Goal: Task Accomplishment & Management: Complete application form

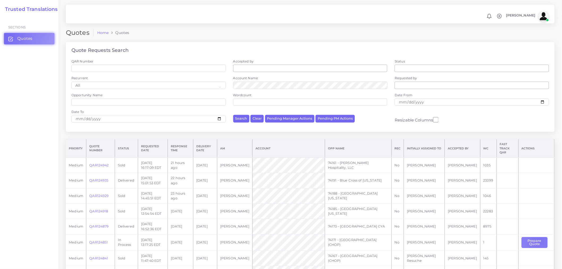
click at [373, 186] on button "Prepare Quote" at bounding box center [534, 242] width 26 height 11
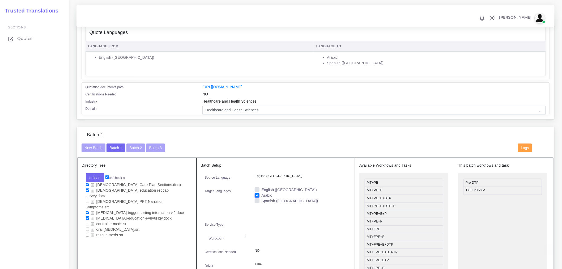
scroll to position [118, 0]
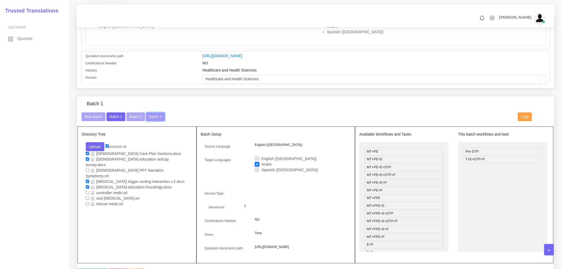
click at [152, 119] on button "Batch 3" at bounding box center [155, 116] width 19 height 9
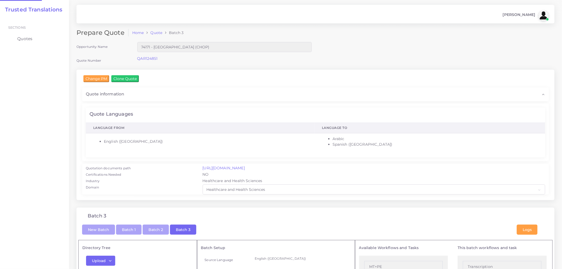
checkbox input "true"
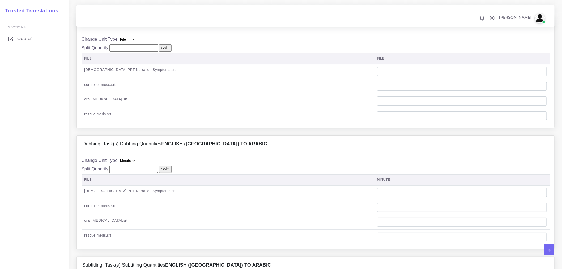
scroll to position [767, 0]
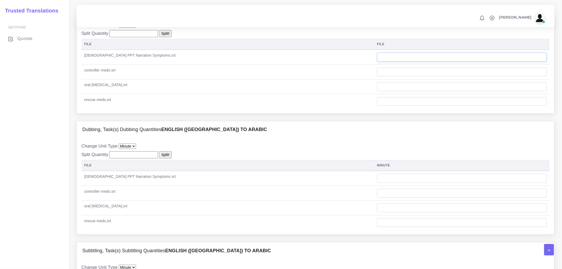
click at [377, 62] on input "number" at bounding box center [462, 57] width 170 height 9
click at [152, 37] on input "number" at bounding box center [133, 33] width 49 height 7
click at [136, 45] on div "Change Unit Type File Hour Minute Split Quantity Split! File" at bounding box center [315, 64] width 468 height 87
click at [132, 28] on select "File Hour Minute" at bounding box center [127, 24] width 17 height 5
select select "hour"
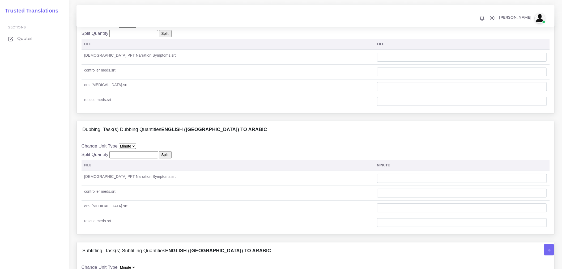
click at [119, 28] on select "File Hour Minute" at bounding box center [127, 24] width 17 height 5
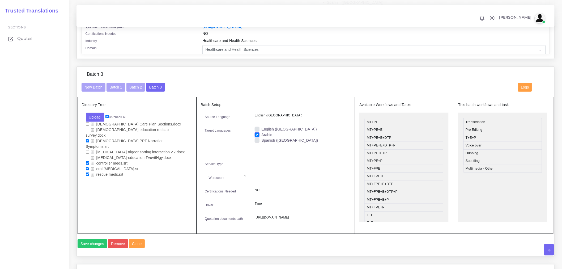
scroll to position [265, 0]
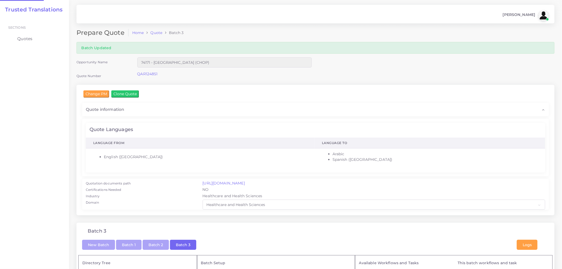
checkbox input "true"
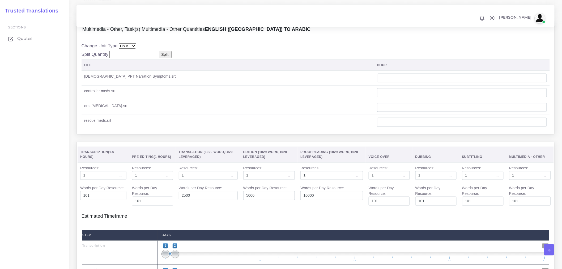
scroll to position [1091, 0]
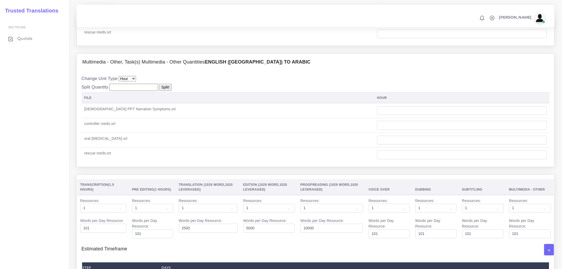
click at [116, 91] on input "number" at bounding box center [133, 87] width 49 height 7
type input "3"
type input "3.15"
click at [161, 91] on input "Split!" at bounding box center [165, 87] width 12 height 7
type input "0.81"
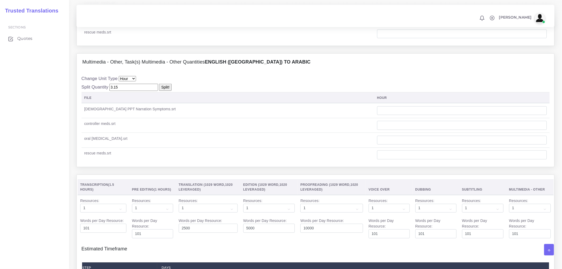
type input "0.78"
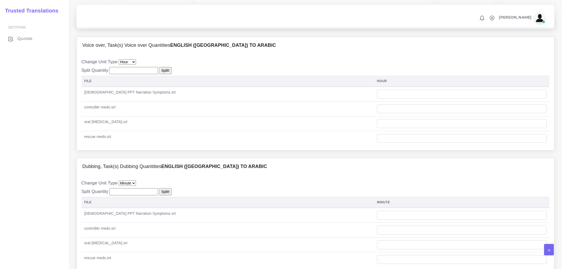
scroll to position [762, 0]
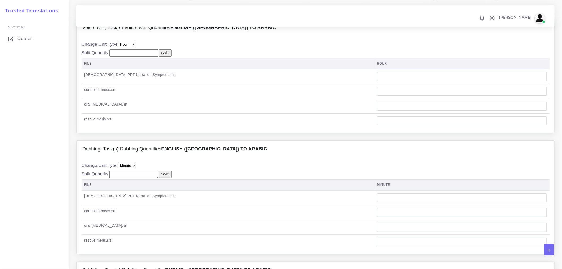
click at [139, 57] on input "number" at bounding box center [133, 52] width 49 height 7
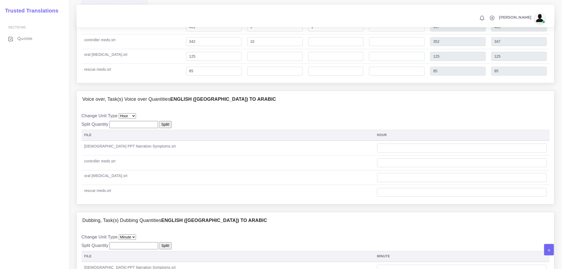
scroll to position [733, 0]
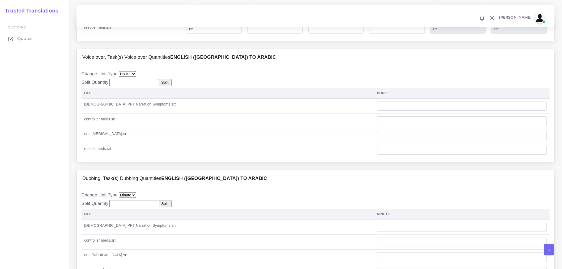
click at [151, 86] on input "number" at bounding box center [133, 82] width 49 height 7
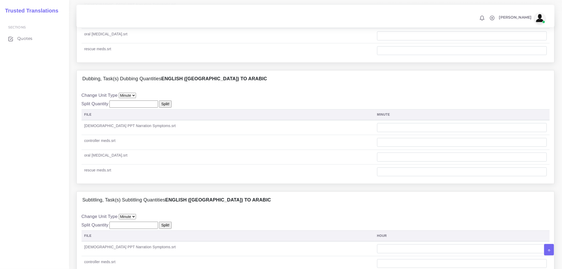
scroll to position [821, 0]
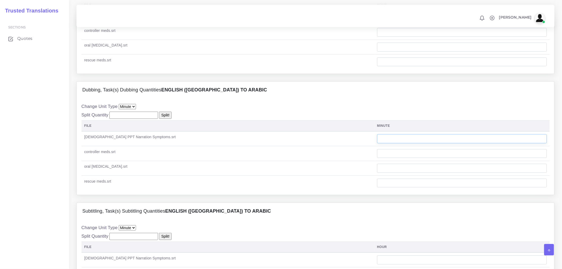
click at [395, 143] on input "number" at bounding box center [462, 138] width 170 height 9
click at [128, 119] on input "number" at bounding box center [133, 114] width 49 height 7
type input "6"
click at [165, 119] on input "Split!" at bounding box center [165, 114] width 12 height 7
type input "1.5"
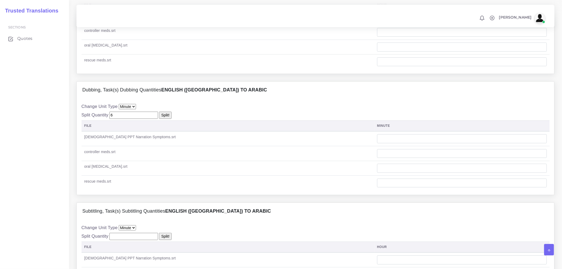
type input "1.5"
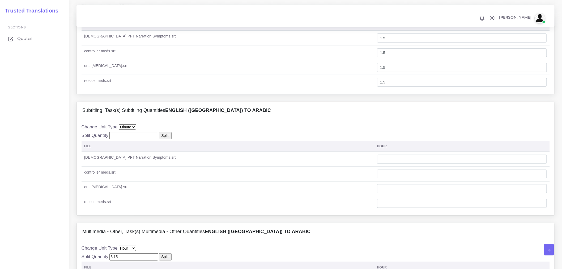
scroll to position [939, 0]
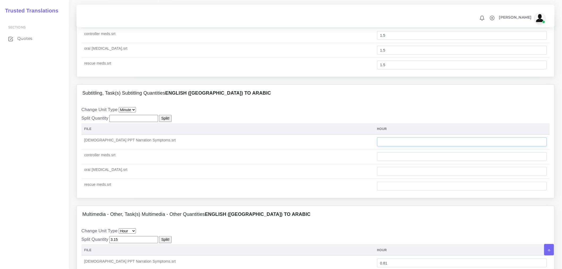
click at [377, 146] on input "number" at bounding box center [462, 141] width 170 height 9
click at [130, 122] on input "number" at bounding box center [133, 118] width 49 height 7
click at [141, 122] on input "number" at bounding box center [133, 118] width 49 height 7
type input "2"
type input "2.1"
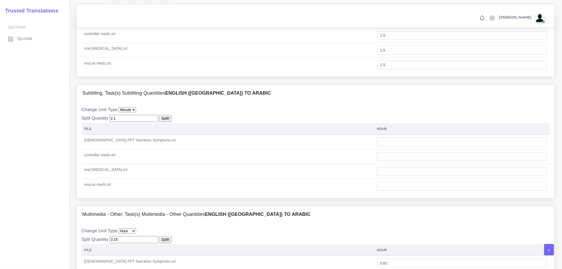
click at [160, 122] on input "Split!" at bounding box center [165, 118] width 12 height 7
type input "0.54"
type input "0.52"
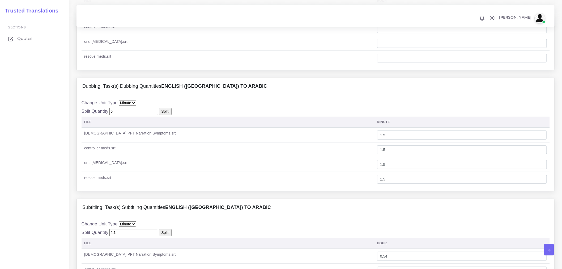
scroll to position [821, 0]
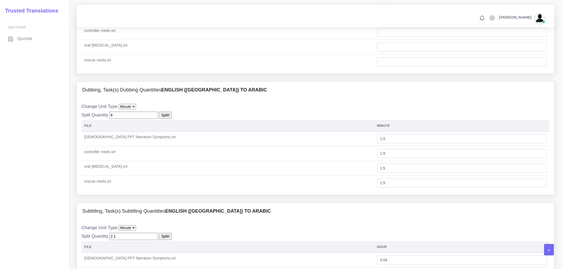
drag, startPoint x: 127, startPoint y: 135, endPoint x: 83, endPoint y: 135, distance: 43.5
click at [83, 135] on div "Change Unit Type Hour Minute Split Quantity 6 Split! File" at bounding box center [315, 146] width 468 height 87
click at [118, 119] on input "number" at bounding box center [133, 114] width 49 height 7
type input "12"
type input "12.6"
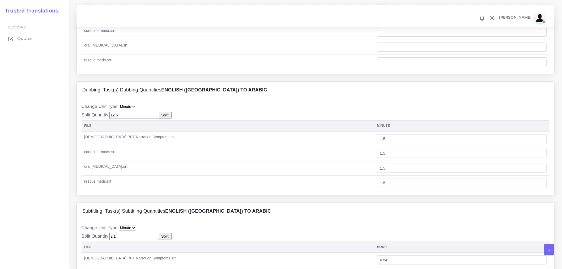
click at [159, 119] on input "Split!" at bounding box center [165, 114] width 12 height 7
type input "3.15"
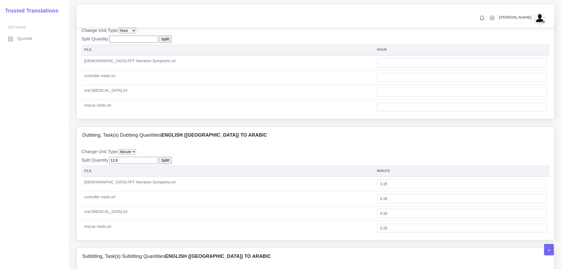
scroll to position [703, 0]
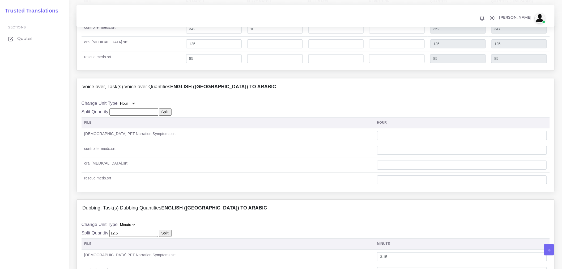
click at [140, 115] on input "number" at bounding box center [133, 111] width 49 height 7
click at [132, 115] on input "number" at bounding box center [133, 111] width 49 height 7
type input "12"
type input "12.6"
click at [160, 115] on input "Split!" at bounding box center [165, 111] width 12 height 7
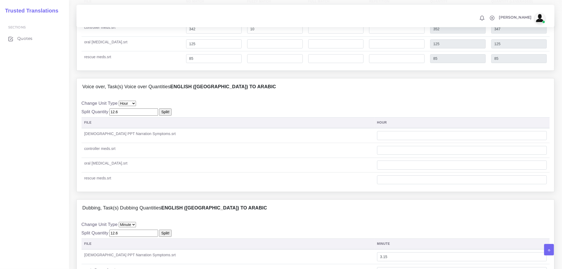
type input "3.15"
click at [274, 125] on div "Change Unit Type File Hour Minute Split Quantity 12.6 Split!" at bounding box center [315, 143] width 468 height 87
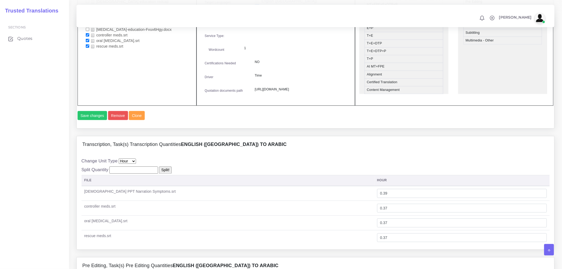
scroll to position [173, 0]
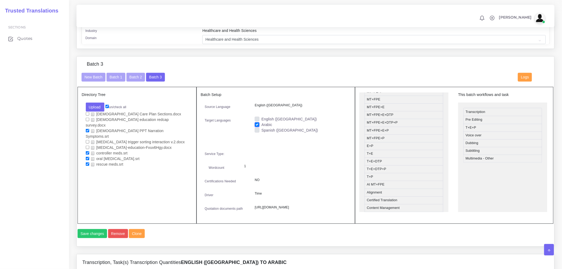
click at [261, 133] on label "Spanish ([GEOGRAPHIC_DATA])" at bounding box center [289, 130] width 57 height 6
click at [257, 132] on input "Spanish ([GEOGRAPHIC_DATA])" at bounding box center [257, 129] width 5 height 5
checkbox input "true"
click at [261, 127] on label "Arabic" at bounding box center [266, 125] width 11 height 6
click at [259, 127] on input "Arabic" at bounding box center [257, 124] width 5 height 5
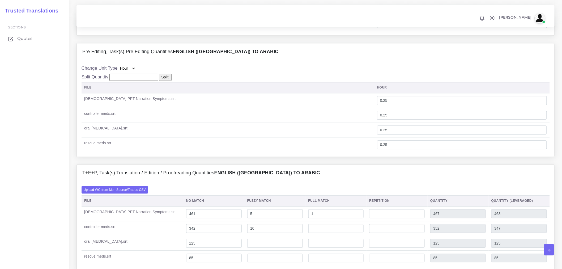
scroll to position [585, 0]
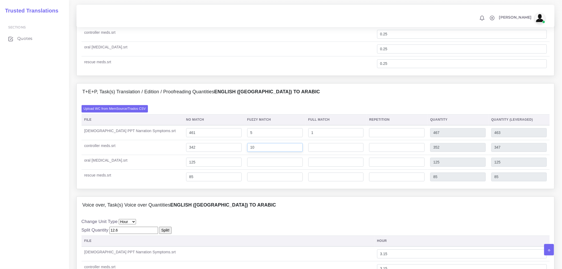
drag, startPoint x: 245, startPoint y: 163, endPoint x: 219, endPoint y: 164, distance: 26.3
click at [219, 155] on tr "controller meds.srt 342 10 352 347" at bounding box center [315, 147] width 468 height 15
click at [259, 126] on div "Upload WC from MemSource/Trados CSV File No Match Fuzzy Match Full Match Repeti…" at bounding box center [315, 144] width 468 height 79
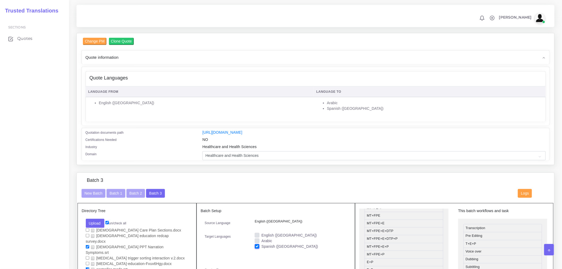
scroll to position [0, 0]
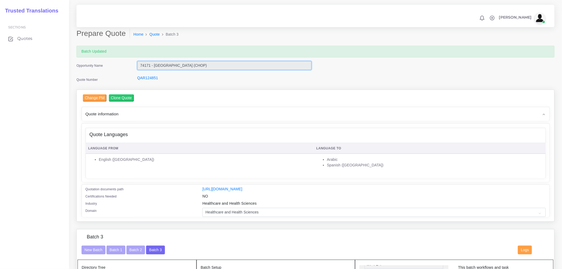
drag, startPoint x: 149, startPoint y: 67, endPoint x: 134, endPoint y: 62, distance: 16.0
click at [134, 62] on div "74171 - [GEOGRAPHIC_DATA] (CHOP)" at bounding box center [224, 66] width 182 height 11
click at [241, 113] on div "Quote information" at bounding box center [315, 114] width 467 height 14
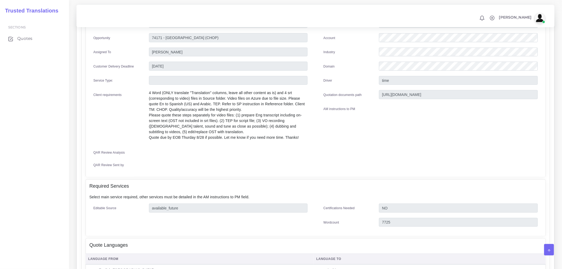
scroll to position [29, 0]
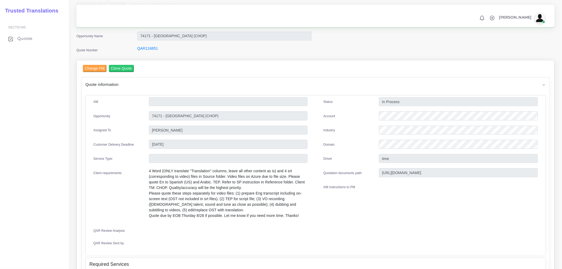
click at [189, 84] on div "Quote information" at bounding box center [315, 84] width 467 height 14
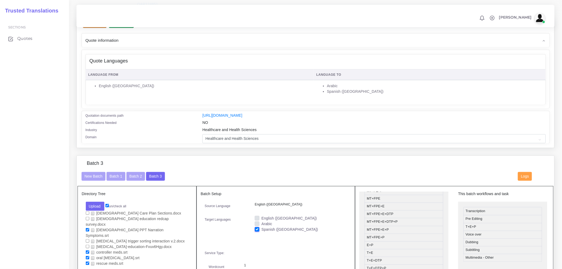
scroll to position [147, 0]
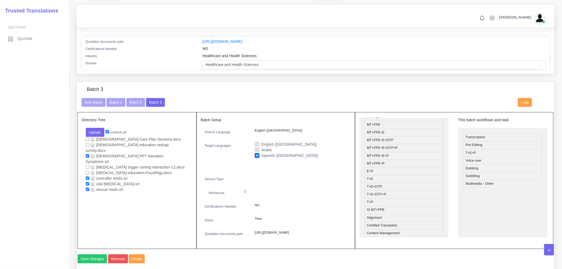
click at [261, 153] on label "Arabic" at bounding box center [266, 150] width 11 height 6
click at [255, 152] on input "Arabic" at bounding box center [257, 149] width 5 height 5
checkbox input "true"
click at [261, 158] on label "Spanish ([GEOGRAPHIC_DATA])" at bounding box center [289, 156] width 57 height 6
click at [256, 157] on input "Spanish ([GEOGRAPHIC_DATA])" at bounding box center [257, 155] width 5 height 5
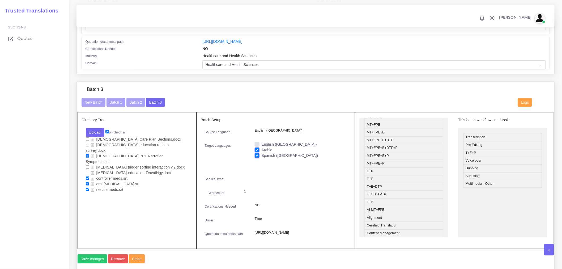
checkbox input "false"
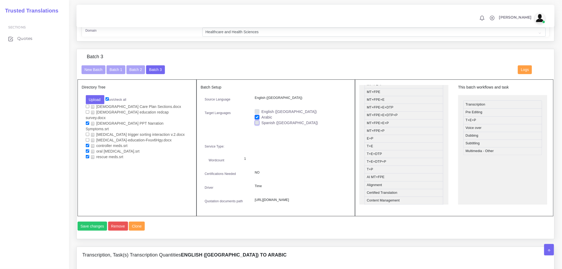
scroll to position [177, 0]
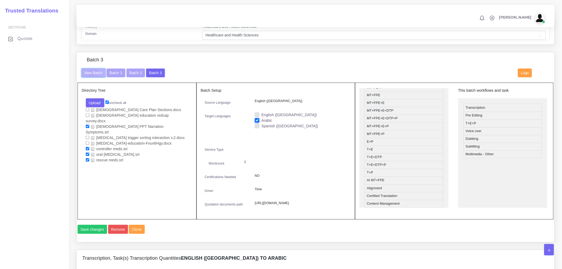
click at [92, 77] on button "New Batch" at bounding box center [93, 72] width 24 height 9
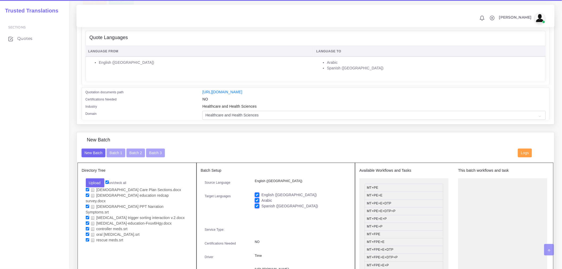
scroll to position [177, 0]
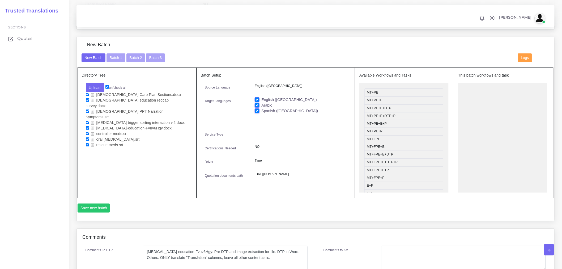
click at [261, 102] on label "English ([GEOGRAPHIC_DATA])" at bounding box center [288, 100] width 55 height 6
click at [256, 102] on input "English ([GEOGRAPHIC_DATA])" at bounding box center [257, 99] width 5 height 5
checkbox input "false"
click at [261, 108] on label "Arabic" at bounding box center [266, 105] width 11 height 6
click at [256, 107] on input "Arabic" at bounding box center [257, 104] width 5 height 5
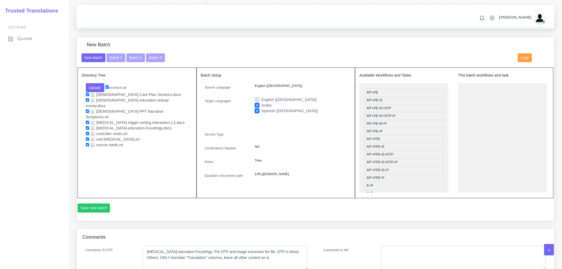
checkbox input "false"
click at [157, 62] on button "Batch 3" at bounding box center [155, 57] width 19 height 9
click at [158, 60] on button "Batch 3" at bounding box center [155, 57] width 19 height 9
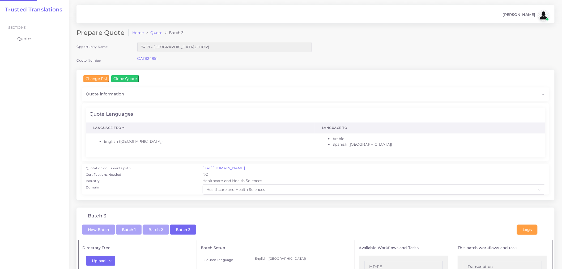
checkbox input "true"
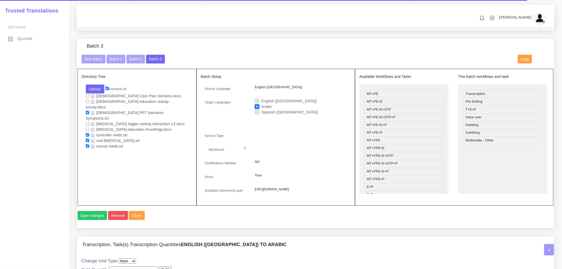
scroll to position [177, 0]
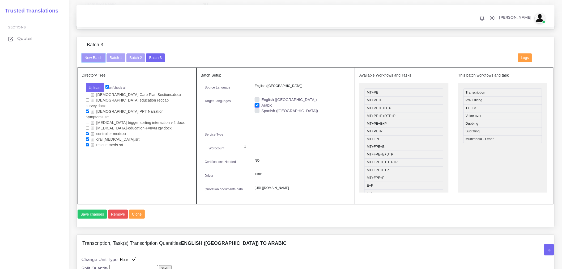
click at [87, 62] on button "New Batch" at bounding box center [93, 57] width 24 height 9
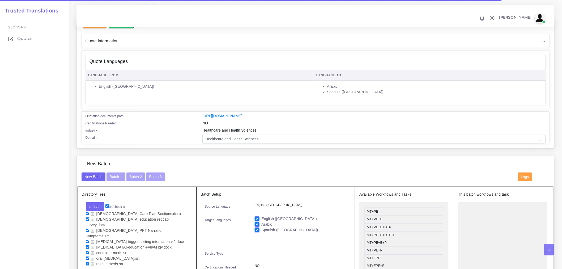
scroll to position [118, 0]
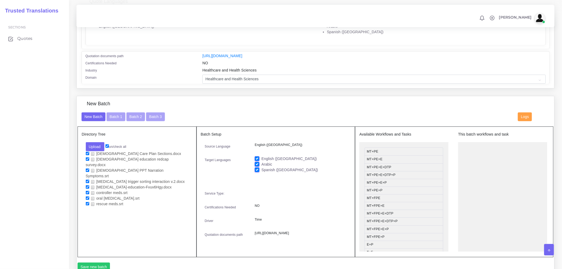
click at [87, 155] on input "checkbox" at bounding box center [87, 153] width 3 height 3
checkbox input "false"
click at [86, 165] on li "[DEMOGRAPHIC_DATA] education redcap survey.docx" at bounding box center [137, 162] width 102 height 11
click at [86, 161] on input "checkbox" at bounding box center [87, 158] width 3 height 3
checkbox input "false"
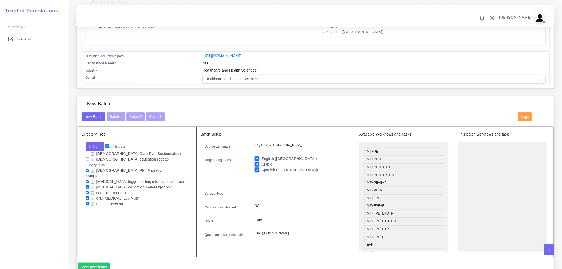
click at [87, 179] on input "checkbox" at bounding box center [87, 180] width 3 height 3
checkbox input "false"
click at [87, 185] on input "checkbox" at bounding box center [87, 186] width 3 height 3
checkbox input "false"
click at [261, 167] on label "Arabic" at bounding box center [266, 164] width 11 height 6
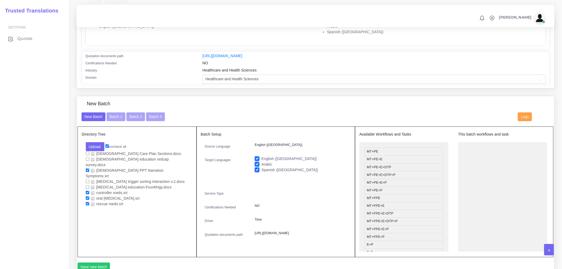
click at [258, 166] on input "Arabic" at bounding box center [257, 163] width 5 height 5
checkbox input "false"
click at [261, 161] on label "English ([GEOGRAPHIC_DATA])" at bounding box center [288, 159] width 55 height 6
click at [257, 161] on input "English ([GEOGRAPHIC_DATA])" at bounding box center [257, 158] width 5 height 5
checkbox input "false"
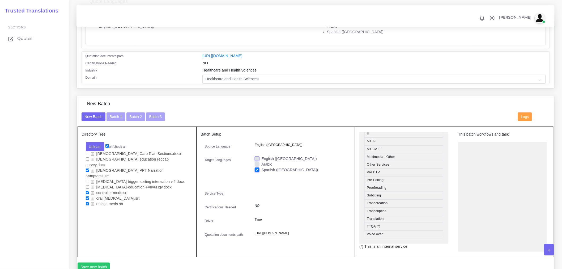
scroll to position [260, 0]
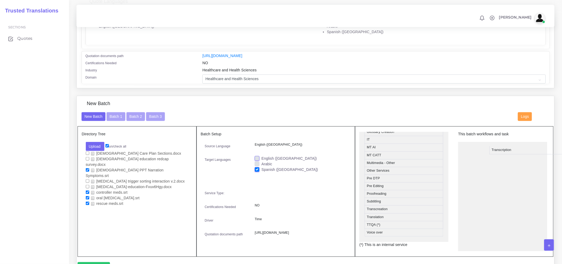
drag, startPoint x: 385, startPoint y: 213, endPoint x: 510, endPoint y: 152, distance: 139.2
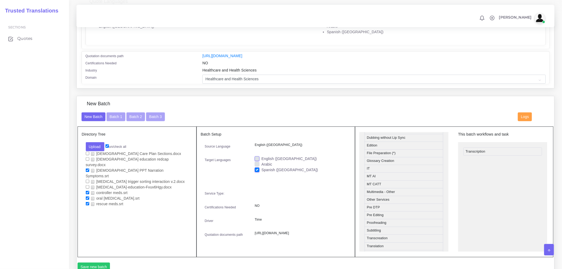
scroll to position [236, 0]
drag, startPoint x: 376, startPoint y: 213, endPoint x: 492, endPoint y: 167, distance: 125.1
drag, startPoint x: 375, startPoint y: 219, endPoint x: 484, endPoint y: 169, distance: 119.4
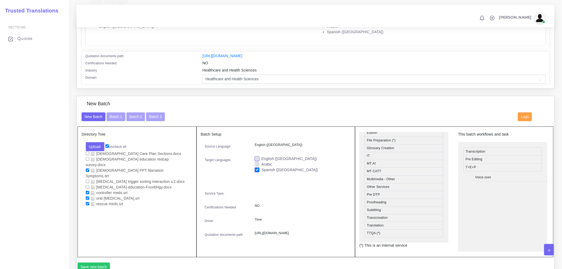
drag, startPoint x: 378, startPoint y: 236, endPoint x: 484, endPoint y: 180, distance: 119.9
drag, startPoint x: 395, startPoint y: 182, endPoint x: 492, endPoint y: 187, distance: 96.7
drag, startPoint x: 380, startPoint y: 214, endPoint x: 492, endPoint y: 197, distance: 112.8
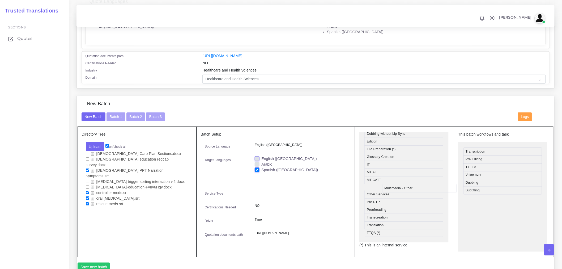
scroll to position [214, 0]
drag, startPoint x: 378, startPoint y: 191, endPoint x: 481, endPoint y: 207, distance: 104.4
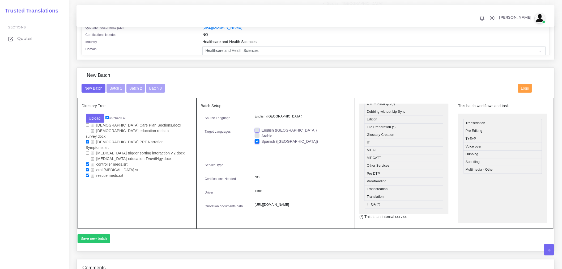
scroll to position [268, 0]
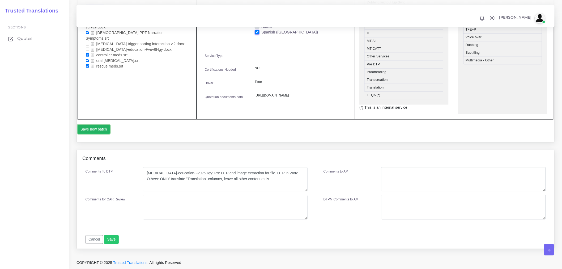
click at [94, 130] on button "Save new batch" at bounding box center [93, 129] width 33 height 9
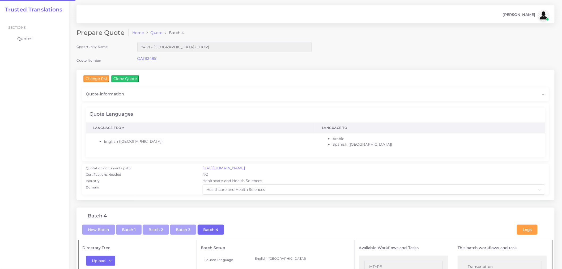
checkbox input "true"
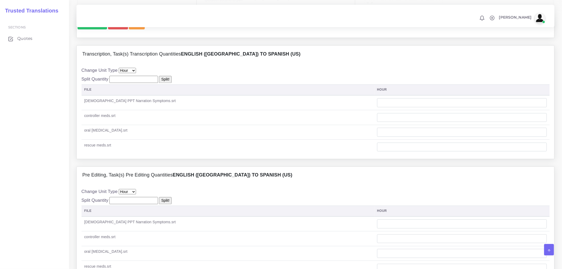
scroll to position [383, 0]
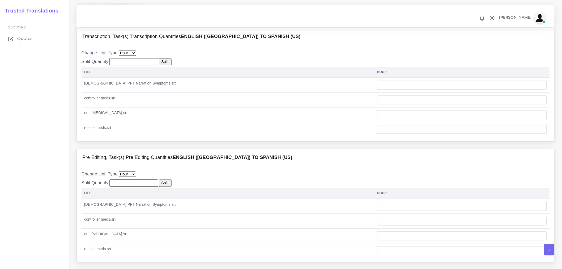
click at [136, 66] on input "number" at bounding box center [133, 61] width 49 height 7
type input "1"
type input "1.5"
click at [161, 66] on input "Split!" at bounding box center [165, 61] width 12 height 7
type input "0.39"
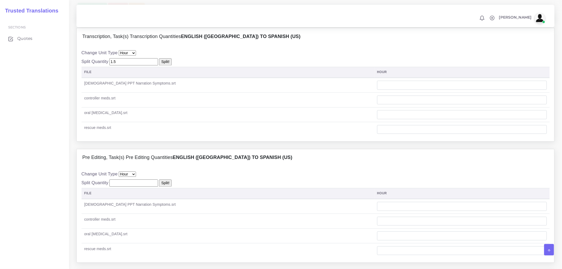
type input "0.37"
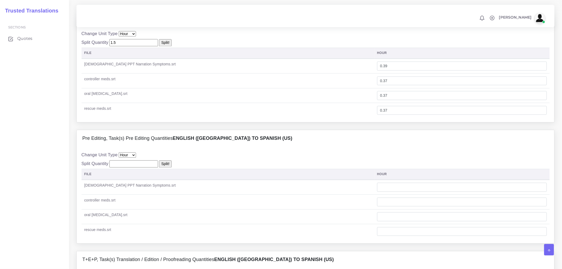
scroll to position [413, 0]
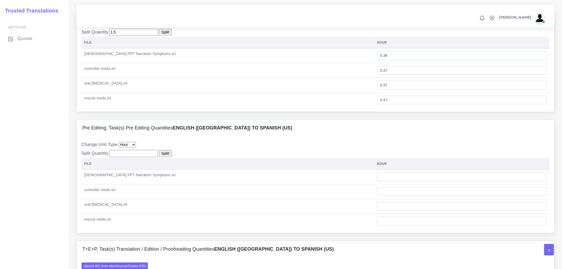
click at [123, 157] on input "number" at bounding box center [133, 153] width 49 height 7
type input "1"
click at [161, 157] on input "Split!" at bounding box center [165, 153] width 12 height 7
type input "0.25"
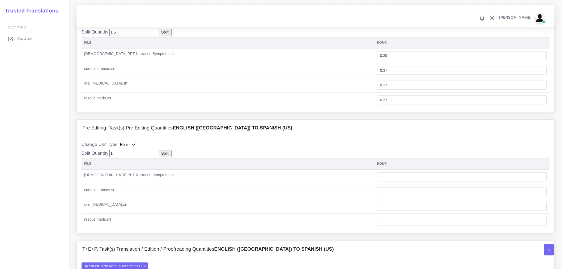
type input "0.25"
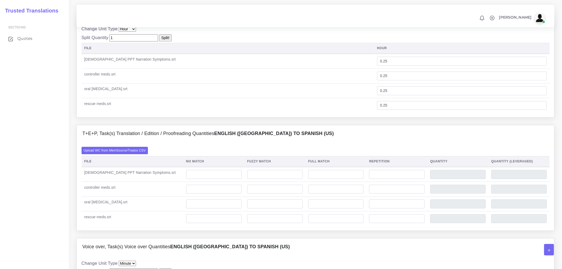
scroll to position [531, 0]
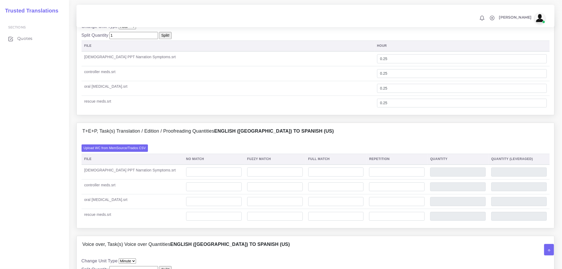
click at [131, 151] on label "Upload WC from MemSource/Trados CSV" at bounding box center [114, 147] width 67 height 7
click at [0, 0] on input "Upload WC from MemSource/Trados CSV" at bounding box center [0, 0] width 0 height 0
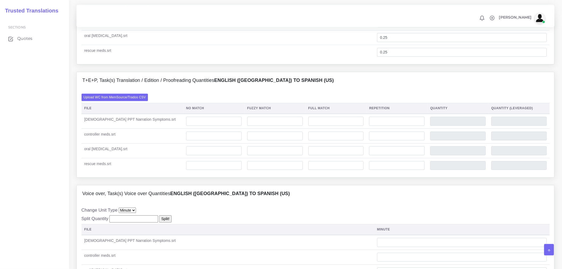
scroll to position [590, 0]
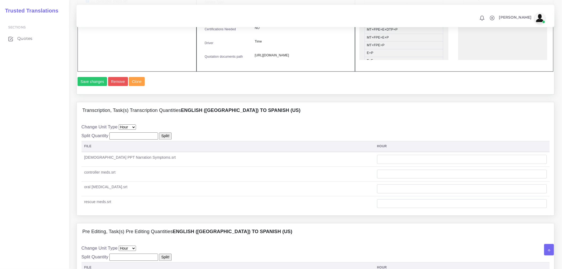
scroll to position [354, 0]
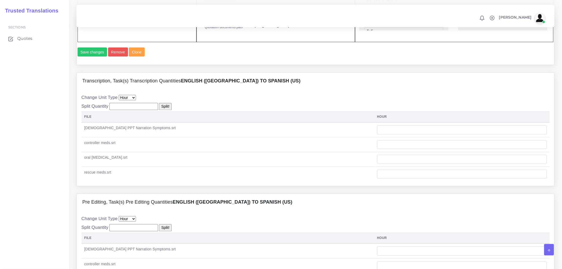
click at [141, 110] on input "number" at bounding box center [133, 106] width 49 height 7
type input "1"
type input "1.5"
click at [160, 110] on input "Split!" at bounding box center [165, 106] width 12 height 7
type input "0.39"
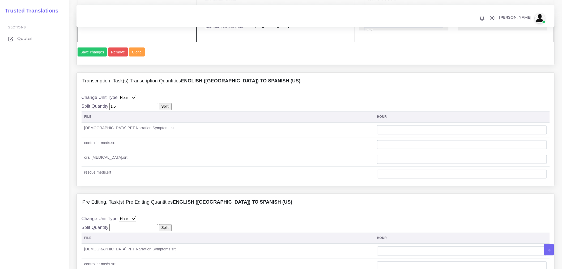
type input "0.37"
drag, startPoint x: 136, startPoint y: 246, endPoint x: 141, endPoint y: 247, distance: 4.7
click at [136, 231] on input "number" at bounding box center [133, 227] width 49 height 7
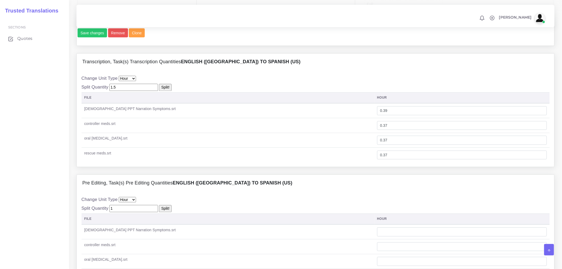
scroll to position [383, 0]
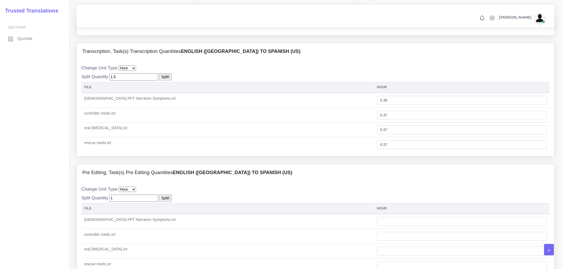
type input "1"
click at [165, 202] on input "Split!" at bounding box center [165, 198] width 12 height 7
type input "0.25"
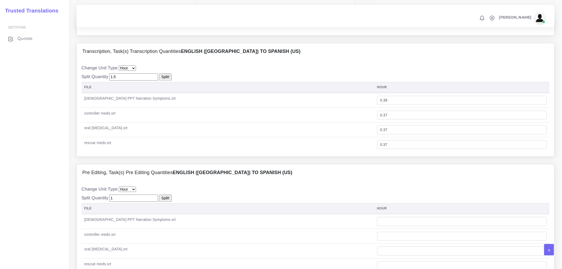
type input "0.25"
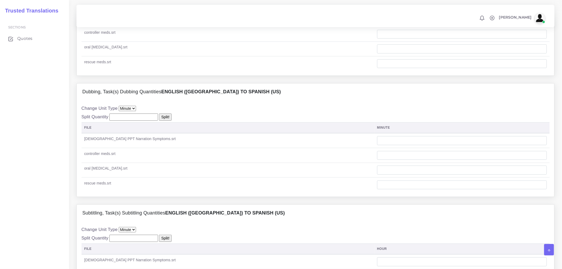
scroll to position [826, 0]
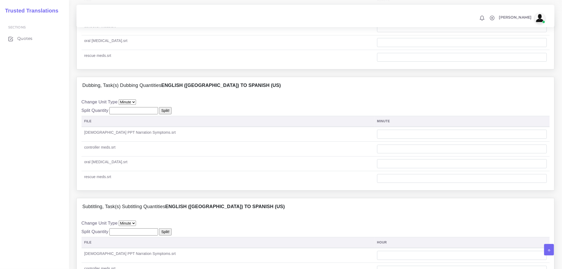
click at [143, 114] on input "number" at bounding box center [133, 110] width 49 height 7
type input "12"
type input "12.6"
click at [165, 114] on input "Split!" at bounding box center [165, 110] width 12 height 7
type input "3.15"
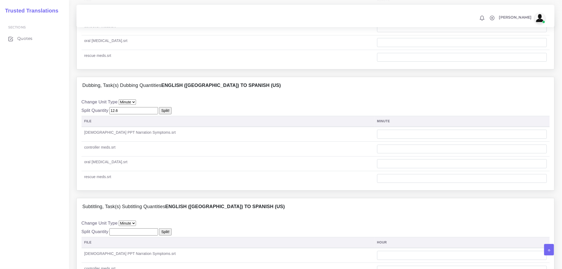
type input "3.15"
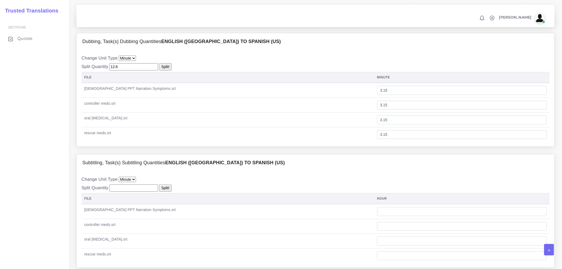
scroll to position [944, 0]
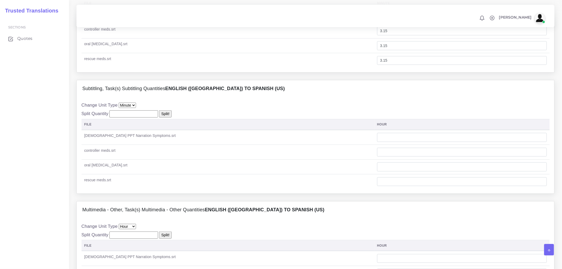
click at [141, 117] on input "number" at bounding box center [133, 113] width 49 height 7
type input "2"
type input "2.1"
click at [161, 117] on input "Split!" at bounding box center [165, 113] width 12 height 7
type input "0.54"
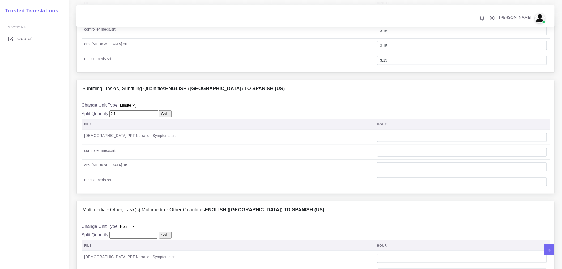
type input "0.52"
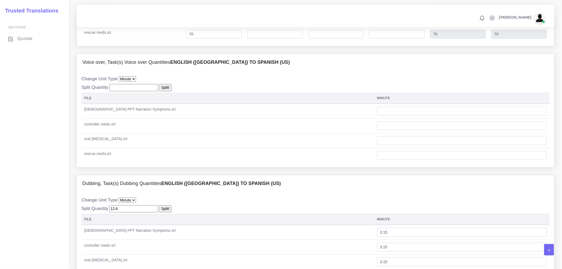
scroll to position [708, 0]
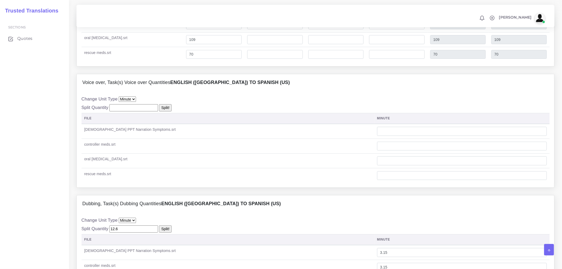
click at [127, 111] on input "number" at bounding box center [133, 107] width 49 height 7
type input "12"
type input "12.6"
click at [164, 111] on input "Split!" at bounding box center [165, 107] width 12 height 7
type input "3.15"
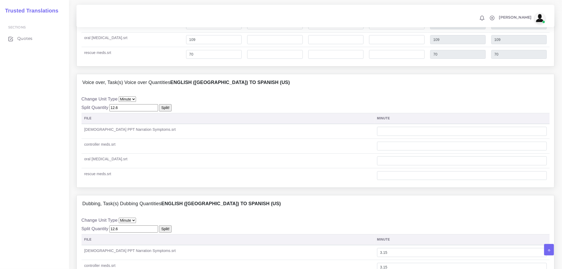
type input "3.15"
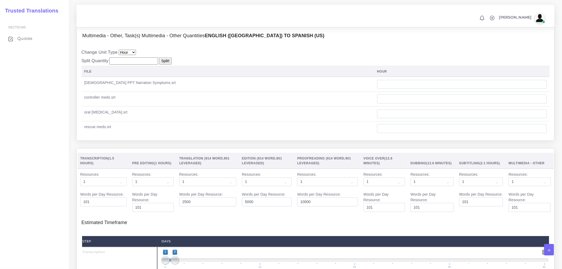
scroll to position [1121, 0]
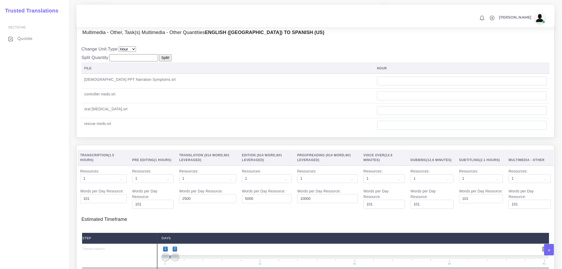
click at [119, 61] on input "number" at bounding box center [133, 57] width 49 height 7
type input "4"
type input "4.2"
click at [165, 61] on input "Split!" at bounding box center [165, 57] width 12 height 7
type input "1.05"
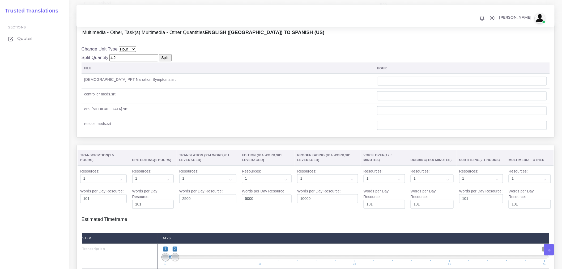
type input "1.05"
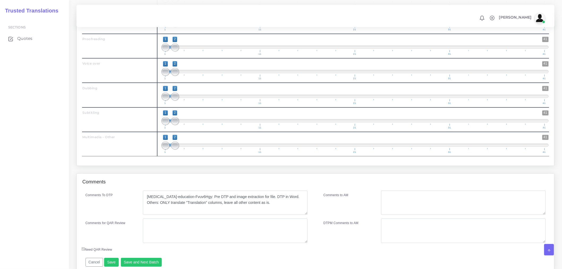
scroll to position [1470, 0]
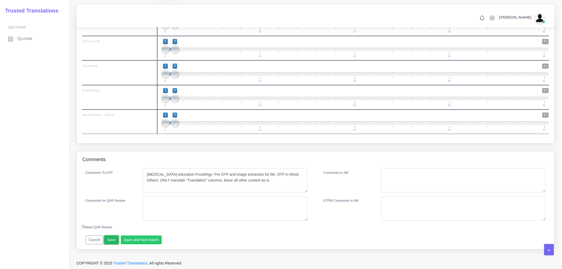
click at [108, 239] on button "Save" at bounding box center [111, 239] width 15 height 9
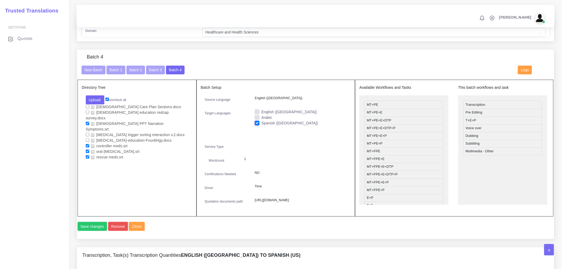
scroll to position [84, 0]
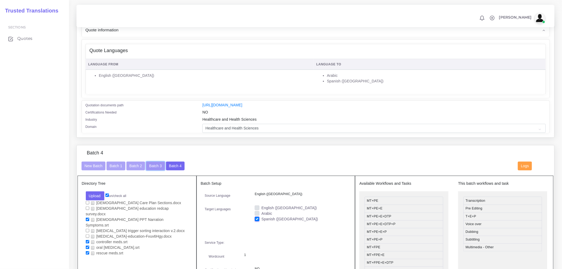
click at [152, 169] on button "Batch 3" at bounding box center [155, 165] width 19 height 9
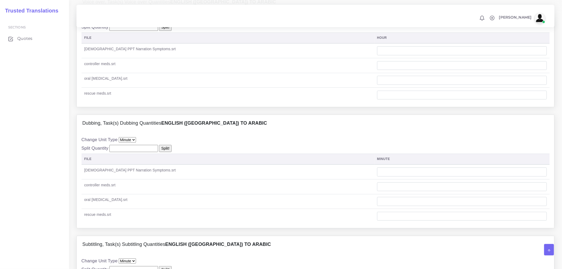
scroll to position [767, 0]
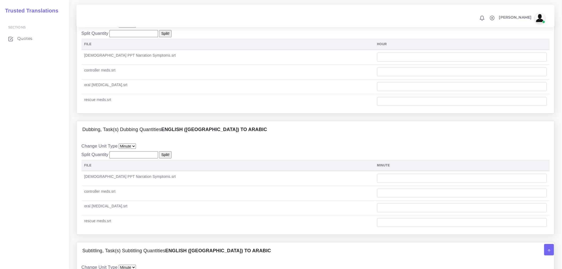
click at [146, 37] on input "number" at bounding box center [133, 33] width 49 height 7
type input "12"
type input "12.6"
click at [162, 37] on input "Split!" at bounding box center [165, 33] width 12 height 7
type input "3.15"
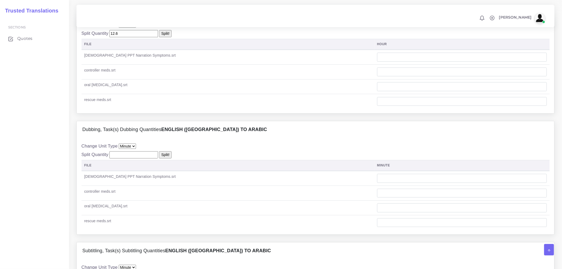
type input "3.15"
click at [142, 158] on input "number" at bounding box center [133, 154] width 49 height 7
type input "12"
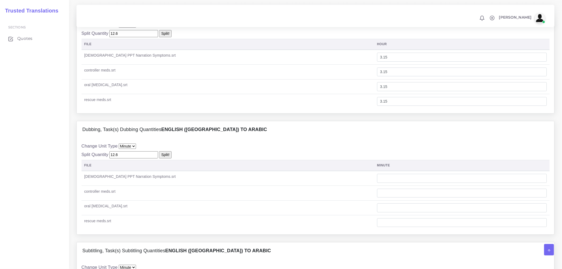
type input "12.6"
click at [166, 158] on input "Split!" at bounding box center [165, 154] width 12 height 7
type input "3.15"
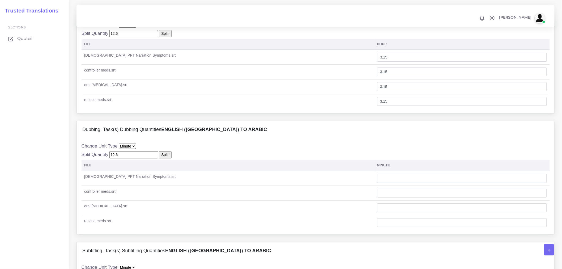
type input "3.15"
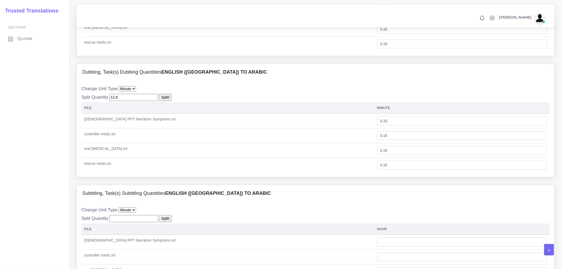
scroll to position [944, 0]
click at [138, 102] on input "number" at bounding box center [133, 98] width 49 height 7
type input "2"
type input "2.1"
click at [166, 102] on input "Split!" at bounding box center [165, 98] width 12 height 7
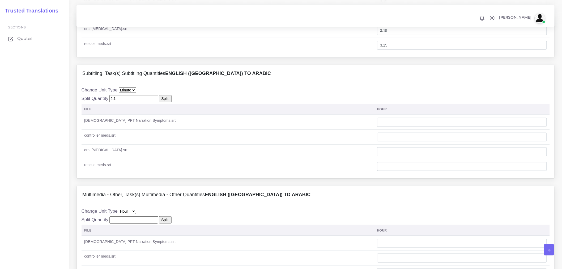
type input "0.54"
type input "0.52"
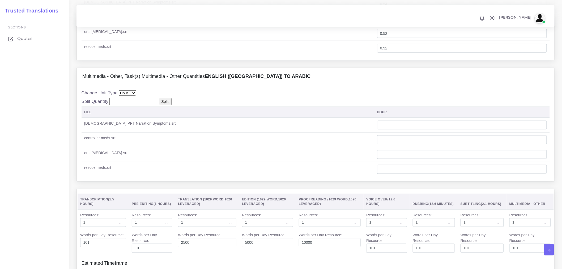
click at [133, 105] on input "number" at bounding box center [133, 101] width 49 height 7
type input "2"
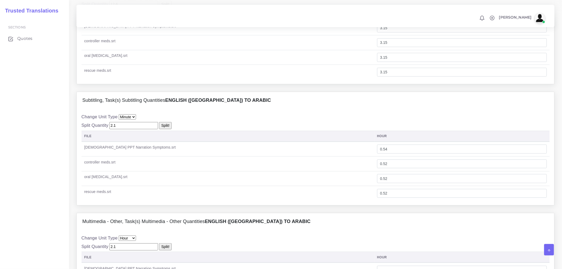
scroll to position [1002, 0]
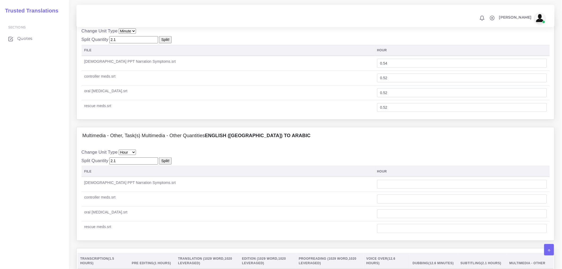
drag, startPoint x: 131, startPoint y: 179, endPoint x: 77, endPoint y: 180, distance: 53.9
click at [77, 180] on div "Change Unit Type File Hour Image Minute Other Page Slide Word Split Quantity 2.…" at bounding box center [315, 192] width 477 height 96
type input "4"
type input "4.2"
click at [162, 164] on input "Split!" at bounding box center [165, 160] width 12 height 7
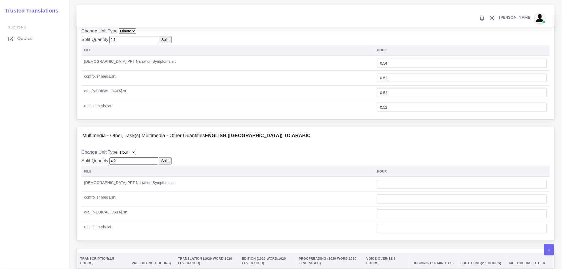
type input "1.05"
click at [272, 171] on div "Change Unit Type File Hour Image Minute Other Page Slide Word Split Quantity 4.…" at bounding box center [315, 192] width 468 height 87
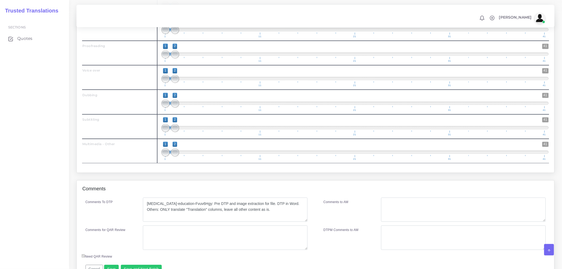
scroll to position [1455, 0]
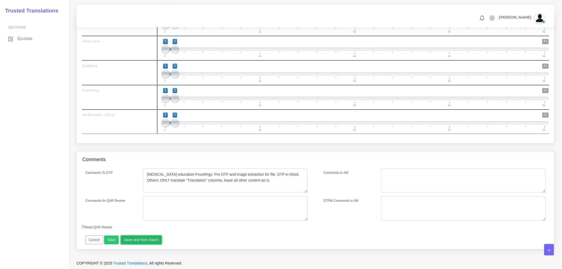
click at [146, 241] on button "Save and Next Batch" at bounding box center [141, 239] width 41 height 9
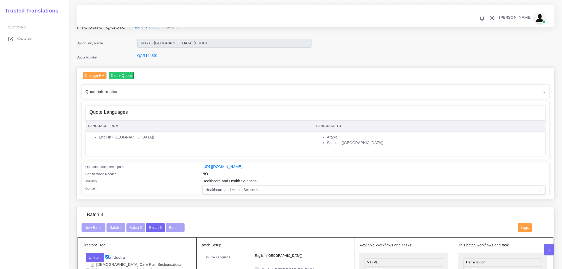
scroll to position [0, 0]
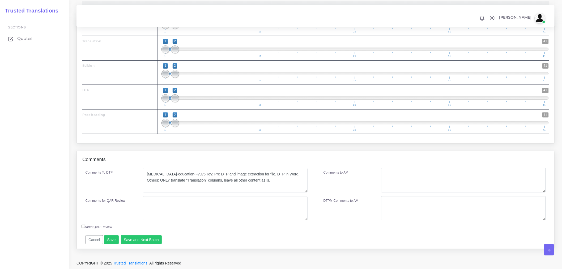
scroll to position [874, 0]
click at [147, 235] on button "Save and Next Batch" at bounding box center [141, 239] width 41 height 9
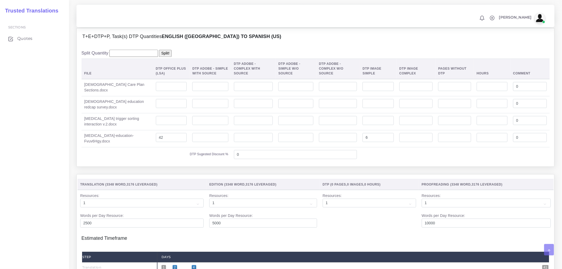
scroll to position [737, 0]
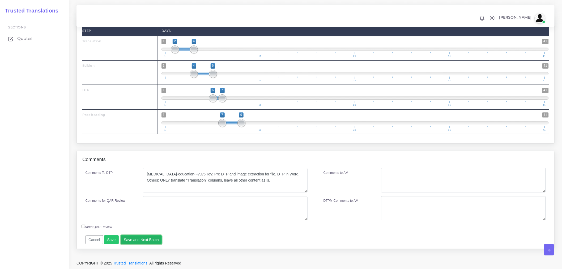
click at [131, 239] on button "Save and Next Batch" at bounding box center [141, 239] width 41 height 9
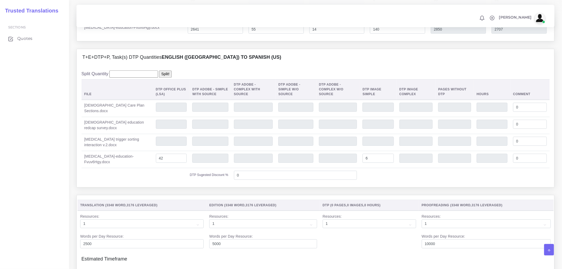
scroll to position [354, 0]
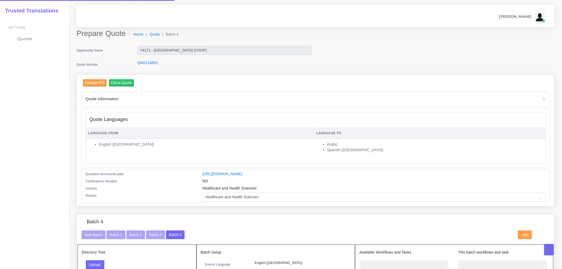
checkbox input "true"
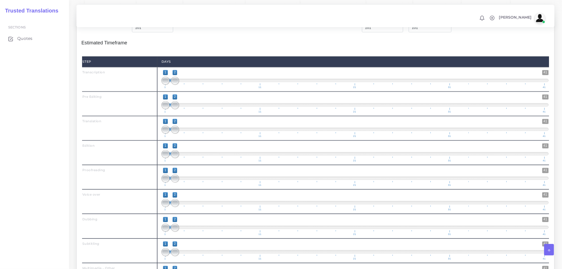
scroll to position [1455, 0]
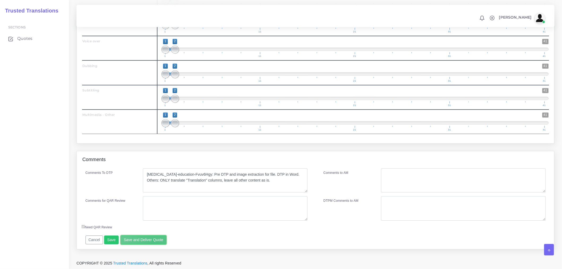
click at [153, 244] on button "Save and Deliver Quote" at bounding box center [144, 239] width 46 height 9
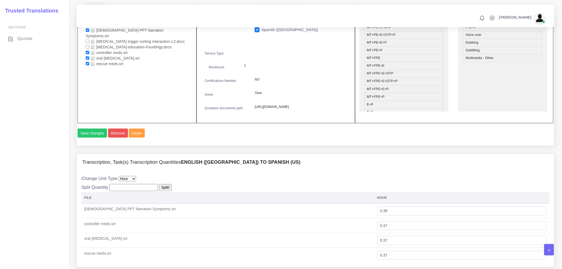
scroll to position [147, 0]
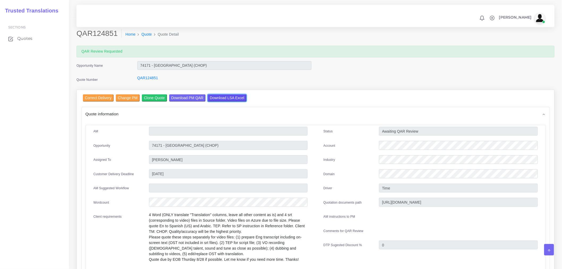
click at [232, 96] on input "Download LSA Excel" at bounding box center [227, 97] width 39 height 7
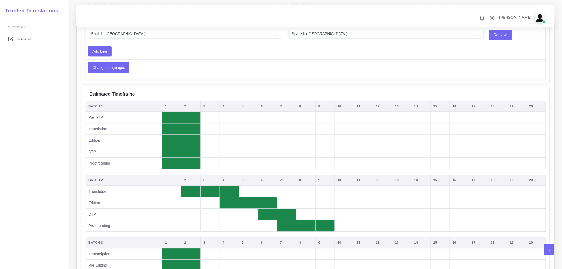
scroll to position [472, 0]
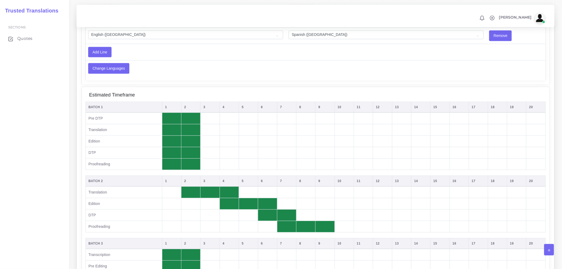
drag, startPoint x: 88, startPoint y: 93, endPoint x: 108, endPoint y: 93, distance: 20.2
click at [108, 112] on td "Pre DTP" at bounding box center [123, 118] width 77 height 12
click at [118, 44] on td "Add Line" at bounding box center [242, 52] width 315 height 16
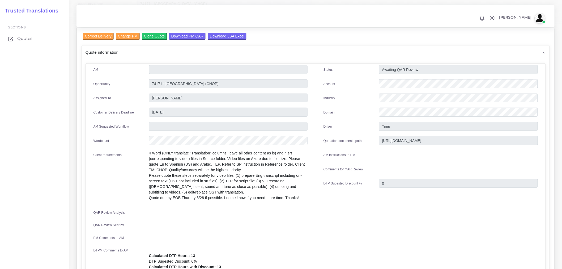
scroll to position [118, 0]
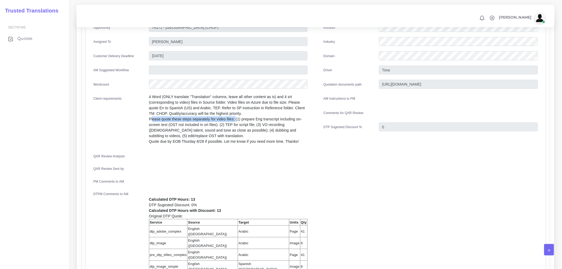
drag, startPoint x: 151, startPoint y: 118, endPoint x: 233, endPoint y: 118, distance: 81.5
click at [233, 118] on p "4 Word (ONLY translate "Translation" columns, leave all other content as is) an…" at bounding box center [228, 119] width 158 height 50
drag, startPoint x: 238, startPoint y: 119, endPoint x: 218, endPoint y: 122, distance: 19.6
click at [218, 122] on p "4 Word (ONLY translate "Translation" columns, leave all other content as is) an…" at bounding box center [228, 119] width 158 height 50
click at [195, 138] on p "4 Word (ONLY translate "Translation" columns, leave all other content as is) an…" at bounding box center [228, 119] width 158 height 50
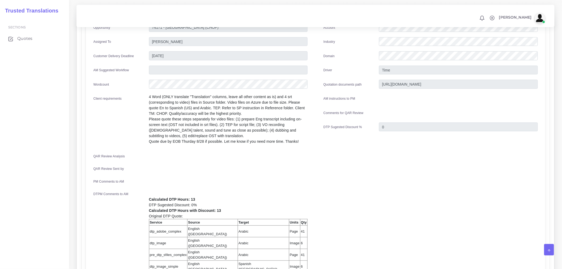
click at [195, 112] on p "4 Word (ONLY translate "Translation" columns, leave all other content as is) an…" at bounding box center [228, 119] width 158 height 50
click at [148, 96] on div "4 Word (ONLY translate "Translation" columns, leave all other content as is) an…" at bounding box center [228, 121] width 166 height 54
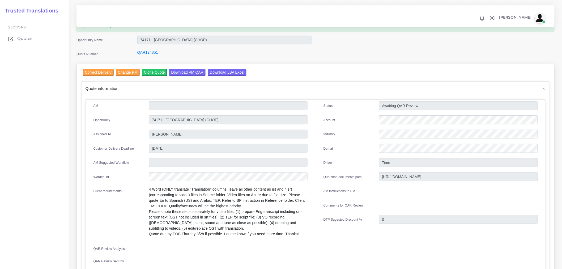
scroll to position [88, 0]
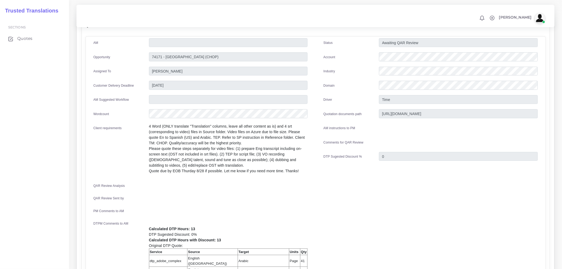
click at [209, 196] on div at bounding box center [228, 198] width 166 height 7
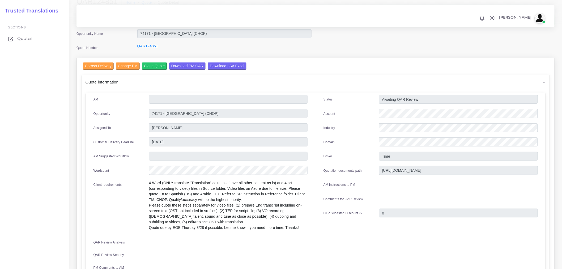
scroll to position [29, 0]
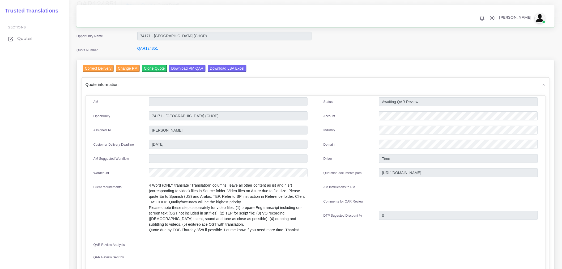
drag, startPoint x: 254, startPoint y: 82, endPoint x: 260, endPoint y: 96, distance: 15.3
click at [254, 82] on div "Quote information" at bounding box center [315, 84] width 467 height 14
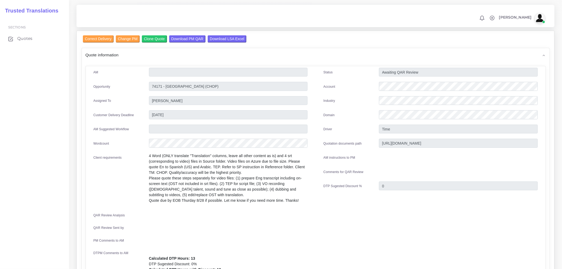
scroll to position [88, 0]
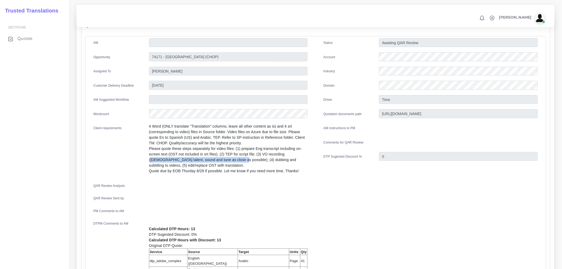
drag, startPoint x: 282, startPoint y: 154, endPoint x: 210, endPoint y: 159, distance: 72.9
click at [210, 159] on p "4 Word (ONLY translate "Translation" columns, leave all other content as is) an…" at bounding box center [228, 148] width 158 height 50
copy p "(female talent, sound and tune as close as possible)"
click at [217, 186] on div at bounding box center [228, 186] width 166 height 11
click at [134, 56] on div "Opportunity" at bounding box center [116, 57] width 55 height 11
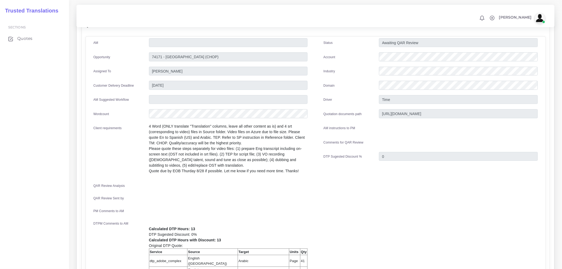
drag, startPoint x: 247, startPoint y: 149, endPoint x: 254, endPoint y: 150, distance: 7.2
click at [248, 149] on p "4 Word (ONLY translate "Translation" columns, leave all other content as is) an…" at bounding box center [228, 148] width 158 height 50
drag, startPoint x: 156, startPoint y: 155, endPoint x: 207, endPoint y: 155, distance: 51.8
click at [207, 155] on p "4 Word (ONLY translate "Translation" columns, leave all other content as is) an…" at bounding box center [228, 148] width 158 height 50
drag, startPoint x: 220, startPoint y: 153, endPoint x: 252, endPoint y: 154, distance: 31.9
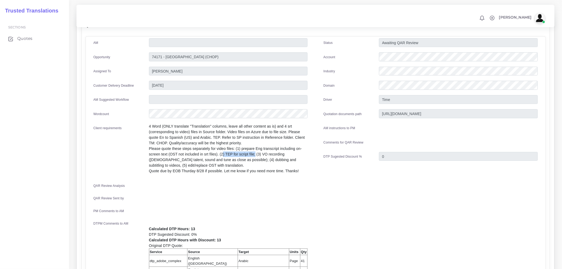
click at [252, 154] on p "4 Word (ONLY translate "Translation" columns, leave all other content as is) an…" at bounding box center [228, 148] width 158 height 50
click at [256, 154] on p "4 Word (ONLY translate "Translation" columns, leave all other content as is) an…" at bounding box center [228, 148] width 158 height 50
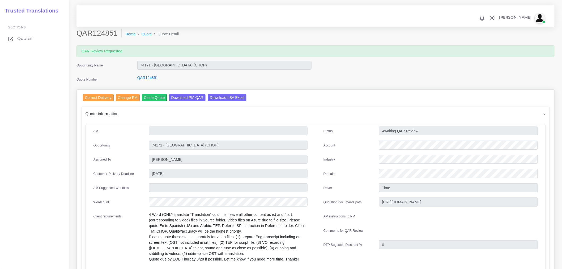
scroll to position [0, 0]
click at [93, 99] on input "Correct Delivery" at bounding box center [98, 97] width 31 height 7
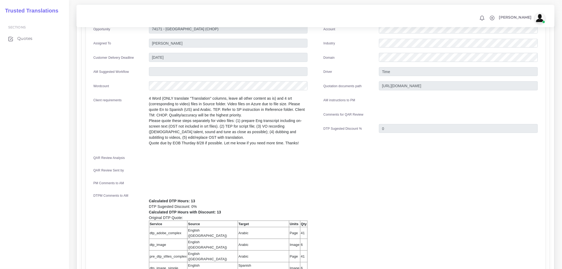
scroll to position [118, 0]
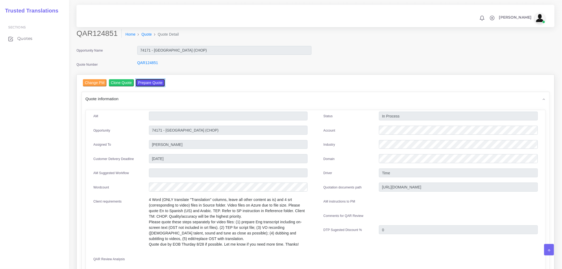
click at [157, 82] on button "Prepare Quote" at bounding box center [150, 82] width 29 height 7
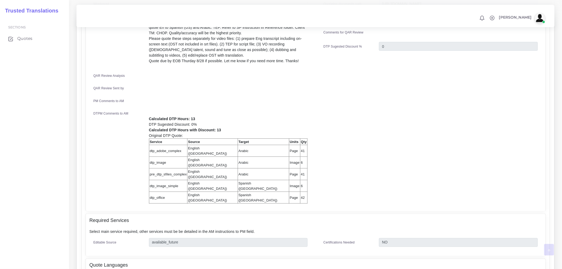
scroll to position [206, 0]
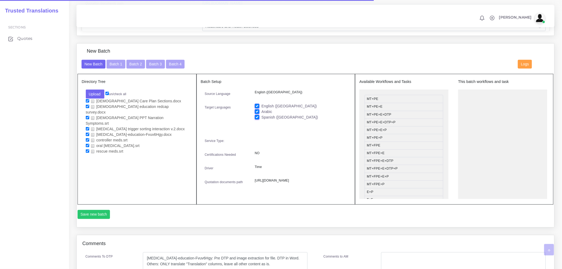
scroll to position [206, 0]
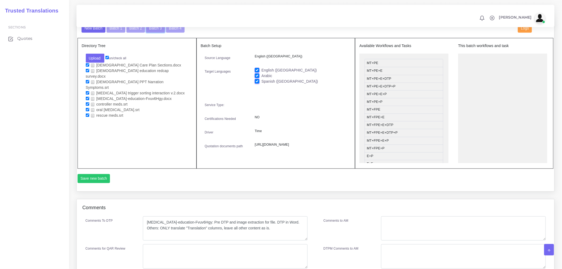
click at [148, 33] on button "Batch 3" at bounding box center [155, 28] width 19 height 9
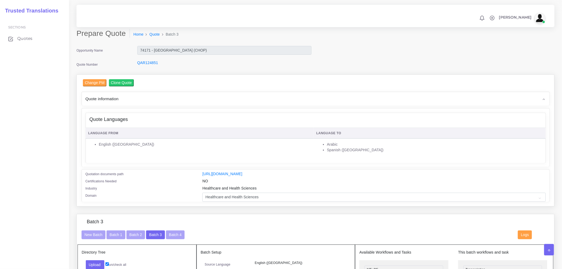
click at [235, 134] on th "Language From" at bounding box center [199, 133] width 228 height 11
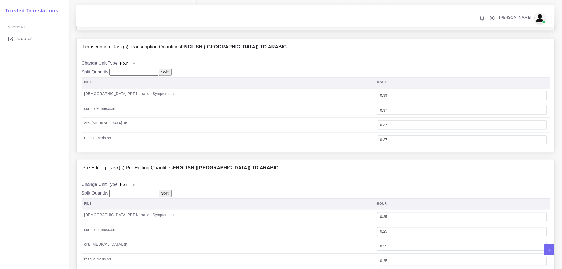
scroll to position [383, 0]
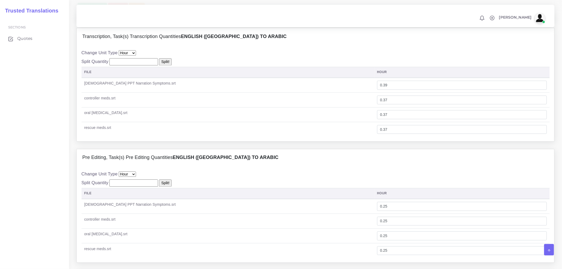
click at [148, 66] on input "number" at bounding box center [133, 61] width 49 height 7
type input "1"
click at [165, 66] on input "Split!" at bounding box center [165, 61] width 12 height 7
type input "0.25"
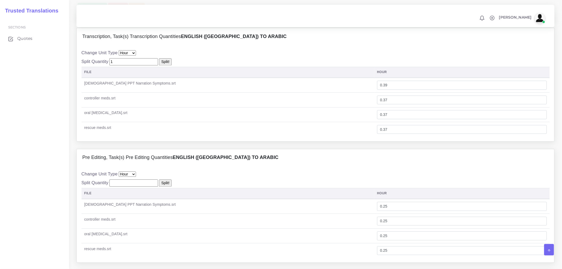
type input "0.25"
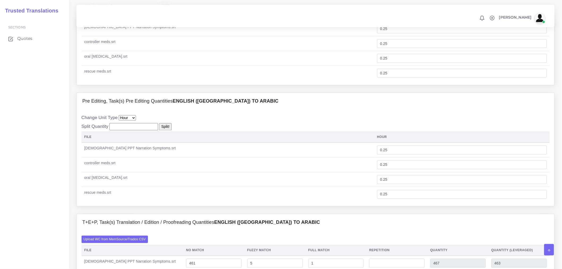
scroll to position [442, 0]
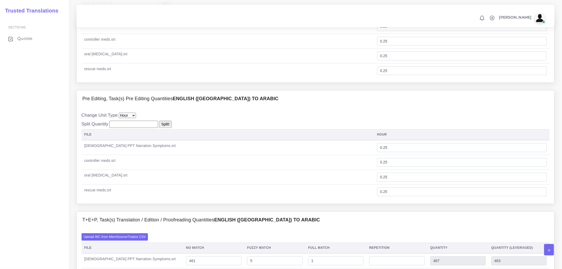
click at [140, 128] on input "number" at bounding box center [133, 123] width 49 height 7
type input "0"
type input "0.5"
click at [165, 128] on input "Split!" at bounding box center [165, 123] width 12 height 7
type input "0.14"
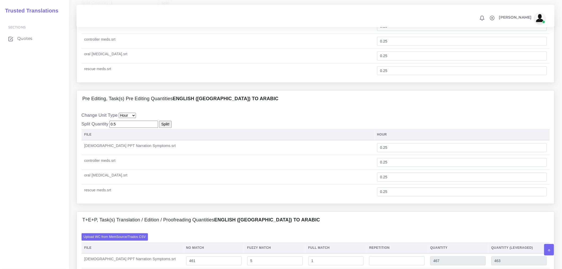
type input "0.12"
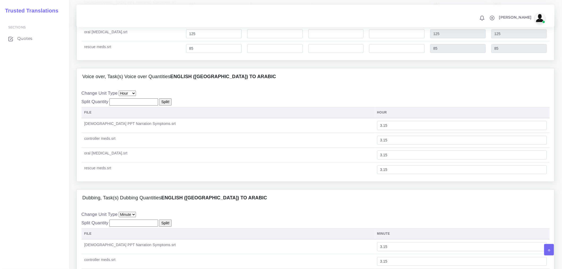
scroll to position [708, 0]
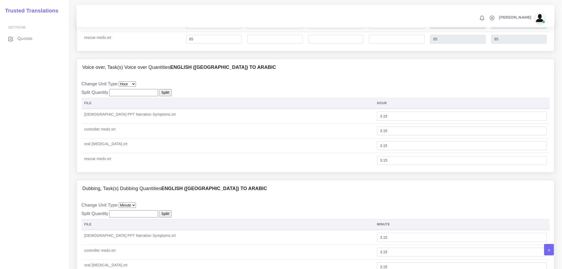
click at [130, 87] on select "File Hour Minute" at bounding box center [127, 83] width 17 height 5
click at [152, 102] on div "Change Unit Type File Hour Minute Split Quantity Split! File" at bounding box center [315, 123] width 468 height 87
click at [334, 100] on div "Change Unit Type File Hour Minute Split Quantity Split! File" at bounding box center [315, 123] width 468 height 87
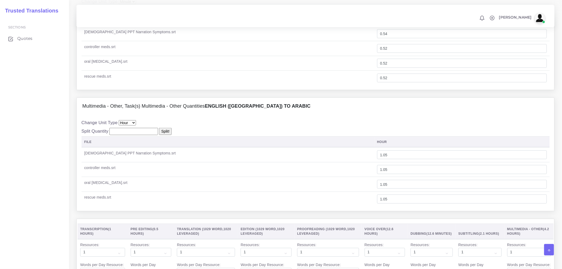
scroll to position [914, 0]
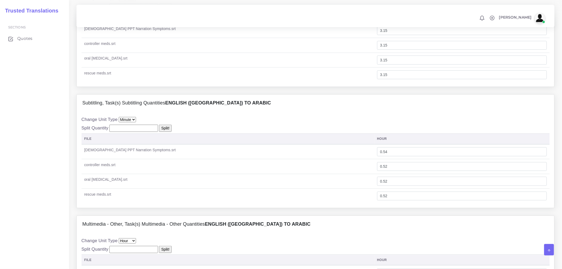
click at [128, 122] on select "Minute" at bounding box center [127, 119] width 17 height 5
click at [160, 136] on div "Change Unit Type Minute Split Quantity Split! File hour 0.54" at bounding box center [315, 159] width 468 height 87
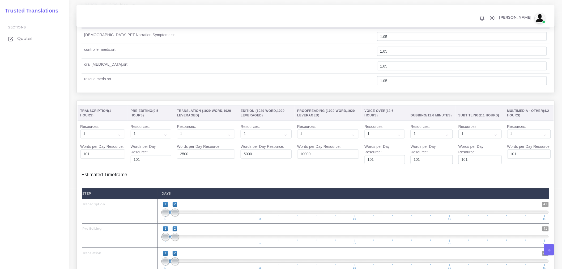
scroll to position [1297, 0]
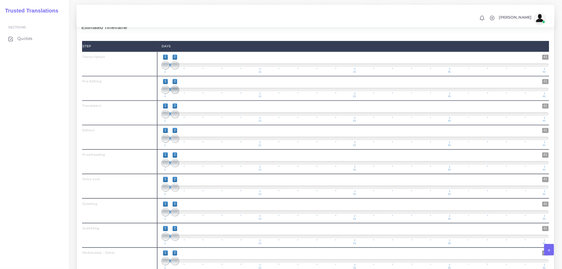
click at [176, 93] on span at bounding box center [175, 89] width 8 height 8
type input "2;2"
drag, startPoint x: 167, startPoint y: 108, endPoint x: 173, endPoint y: 108, distance: 5.9
click at [173, 93] on span at bounding box center [175, 89] width 8 height 8
drag, startPoint x: 176, startPoint y: 129, endPoint x: 193, endPoint y: 132, distance: 16.9
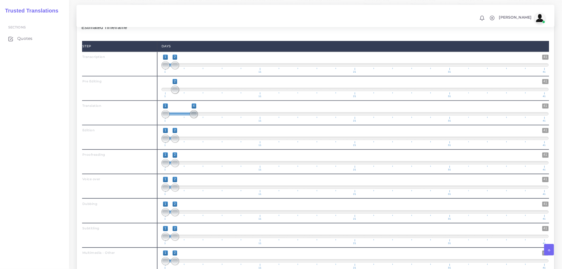
click at [193, 118] on span at bounding box center [194, 114] width 8 height 8
type input "2;4"
drag, startPoint x: 165, startPoint y: 133, endPoint x: 178, endPoint y: 133, distance: 13.0
click at [178, 118] on span at bounding box center [175, 114] width 8 height 8
drag, startPoint x: 173, startPoint y: 156, endPoint x: 205, endPoint y: 156, distance: 32.1
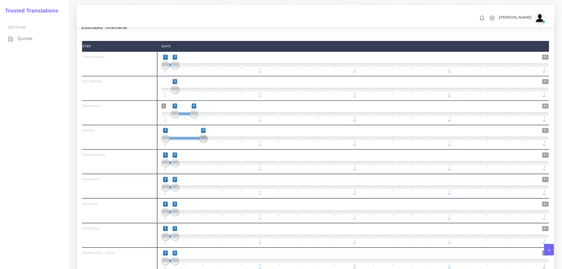
click at [205, 142] on span at bounding box center [203, 138] width 8 height 8
drag, startPoint x: 166, startPoint y: 156, endPoint x: 192, endPoint y: 156, distance: 26.0
click at [188, 142] on span at bounding box center [184, 138] width 8 height 8
type input "4;6"
drag, startPoint x: 202, startPoint y: 157, endPoint x: 211, endPoint y: 157, distance: 8.8
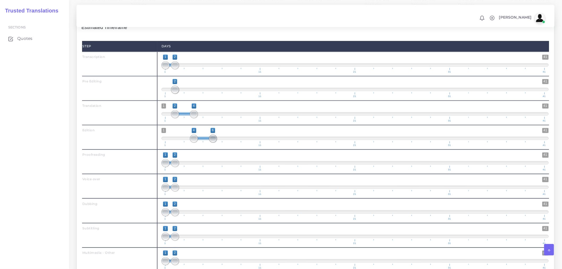
click at [211, 142] on span at bounding box center [213, 138] width 8 height 8
drag, startPoint x: 176, startPoint y: 180, endPoint x: 222, endPoint y: 180, distance: 46.5
click at [226, 167] on span at bounding box center [222, 163] width 8 height 8
drag, startPoint x: 173, startPoint y: 181, endPoint x: 221, endPoint y: 180, distance: 48.1
click at [221, 164] on span at bounding box center [241, 162] width 57 height 3
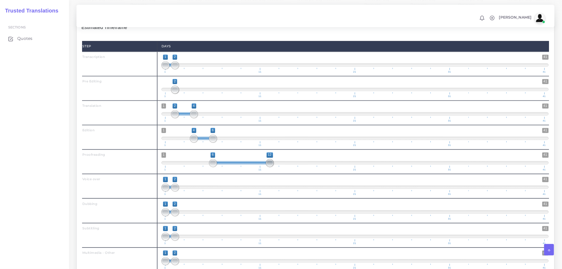
type input "6;8"
drag, startPoint x: 271, startPoint y: 182, endPoint x: 229, endPoint y: 183, distance: 41.9
click at [229, 167] on span at bounding box center [232, 163] width 8 height 8
drag, startPoint x: 174, startPoint y: 205, endPoint x: 252, endPoint y: 203, distance: 78.1
click at [252, 191] on span at bounding box center [251, 187] width 8 height 8
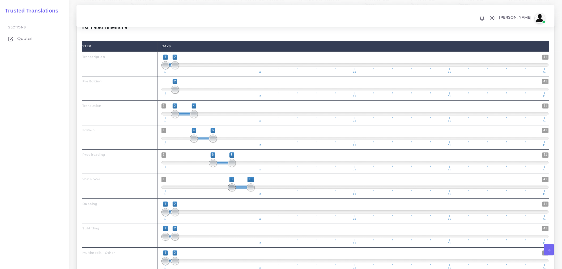
drag, startPoint x: 165, startPoint y: 205, endPoint x: 232, endPoint y: 202, distance: 67.5
click at [232, 191] on span at bounding box center [232, 187] width 8 height 8
type input "8;15"
drag, startPoint x: 248, startPoint y: 203, endPoint x: 296, endPoint y: 204, distance: 47.8
click at [296, 191] on span at bounding box center [298, 187] width 8 height 8
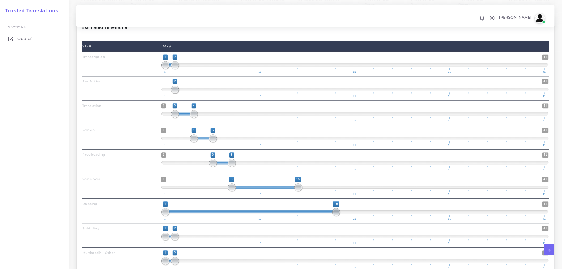
drag, startPoint x: 178, startPoint y: 229, endPoint x: 333, endPoint y: 229, distance: 155.3
click at [340, 220] on span "1 41 1 19 1 — 19 1 11 21 31 41" at bounding box center [354, 210] width 387 height 19
drag, startPoint x: 167, startPoint y: 232, endPoint x: 297, endPoint y: 230, distance: 130.1
click at [297, 216] on span at bounding box center [298, 212] width 8 height 8
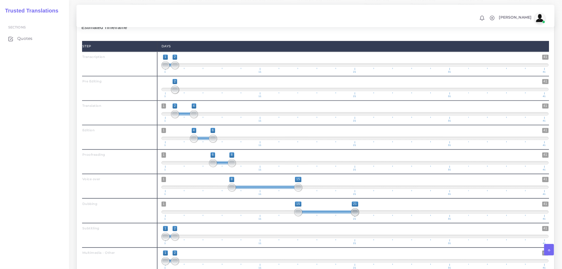
type input "15;22"
drag, startPoint x: 336, startPoint y: 231, endPoint x: 366, endPoint y: 231, distance: 29.7
click at [366, 216] on span at bounding box center [364, 212] width 8 height 8
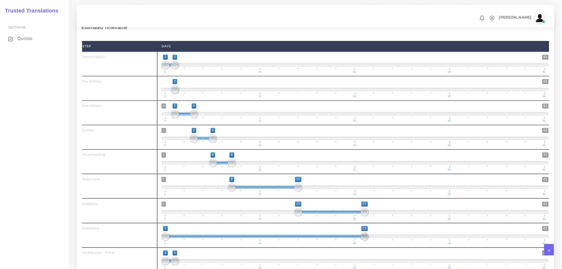
drag, startPoint x: 177, startPoint y: 254, endPoint x: 364, endPoint y: 245, distance: 187.1
click at [364, 244] on span "1 41 1 22 1 — 22 1 11 21 31 41" at bounding box center [354, 235] width 387 height 19
type input "15;22"
drag, startPoint x: 162, startPoint y: 256, endPoint x: 298, endPoint y: 254, distance: 135.9
click at [298, 240] on span at bounding box center [298, 236] width 8 height 8
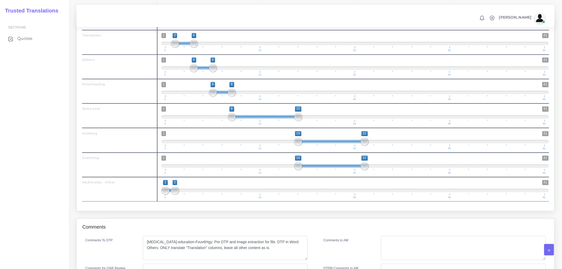
scroll to position [1386, 0]
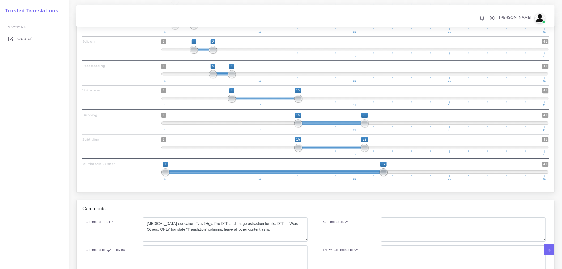
drag, startPoint x: 176, startPoint y: 188, endPoint x: 386, endPoint y: 191, distance: 210.5
click at [386, 176] on span at bounding box center [383, 172] width 8 height 8
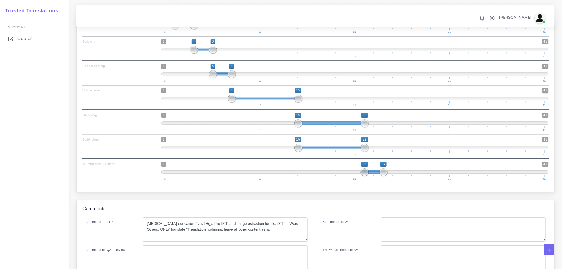
drag, startPoint x: 237, startPoint y: 191, endPoint x: 364, endPoint y: 191, distance: 126.9
click at [364, 176] on span at bounding box center [364, 172] width 8 height 8
drag, startPoint x: 376, startPoint y: 192, endPoint x: 372, endPoint y: 193, distance: 4.1
click at [372, 180] on span "1 41 22 24 22 — 24 1 11 21 31 41" at bounding box center [354, 170] width 387 height 19
type input "22;25"
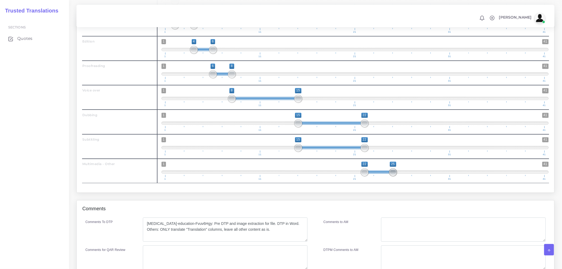
drag, startPoint x: 383, startPoint y: 190, endPoint x: 393, endPoint y: 190, distance: 10.1
click at [393, 176] on span at bounding box center [393, 172] width 8 height 8
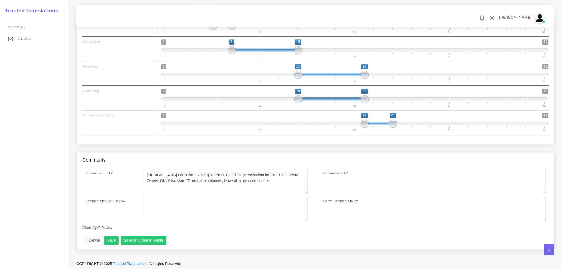
scroll to position [1445, 0]
click at [187, 220] on textarea "Comments for QAR Review" at bounding box center [225, 208] width 165 height 24
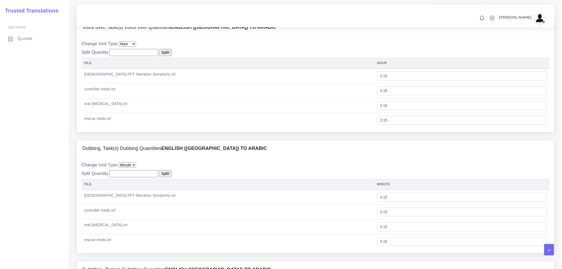
scroll to position [737, 0]
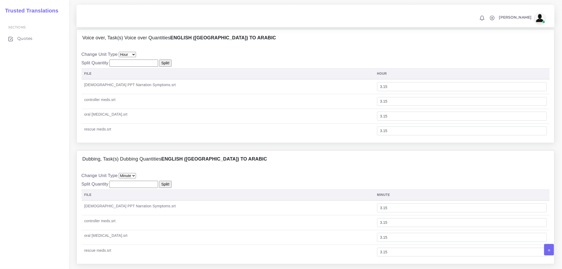
click at [132, 67] on input "number" at bounding box center [133, 62] width 49 height 7
type input "3"
type input "3.6"
click at [160, 67] on input "Split!" at bounding box center [165, 62] width 12 height 7
type input "0.9"
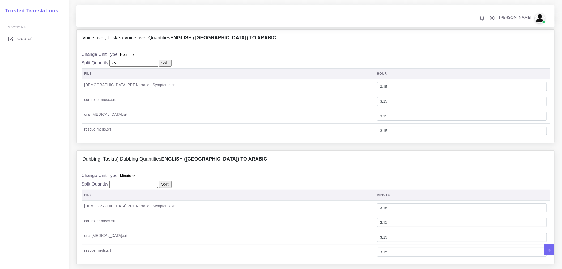
type input "0.9"
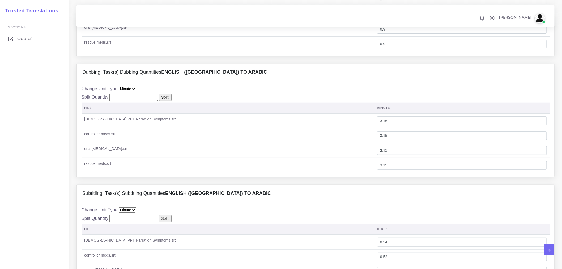
scroll to position [826, 0]
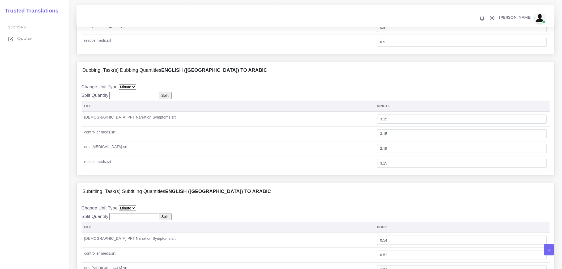
click at [139, 99] on input "number" at bounding box center [133, 95] width 49 height 7
type input "4"
type input "4.32"
click at [162, 99] on input "Split!" at bounding box center [165, 95] width 12 height 7
type input "1.08"
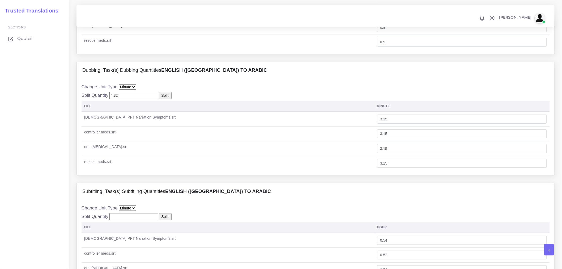
type input "1.08"
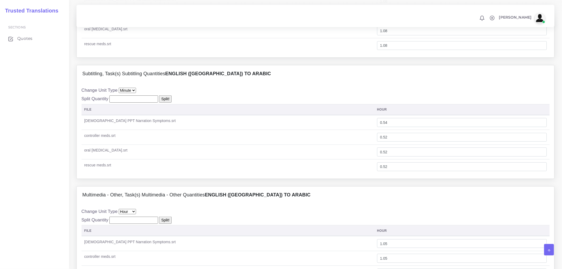
scroll to position [944, 0]
click at [153, 102] on input "number" at bounding box center [133, 98] width 49 height 7
type input "0"
type input "0.75"
click at [163, 102] on input "Split!" at bounding box center [165, 98] width 12 height 7
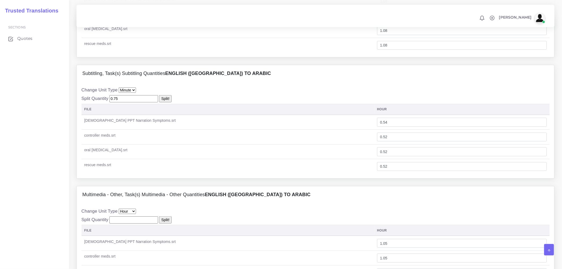
type input "0.21"
type input "0.18"
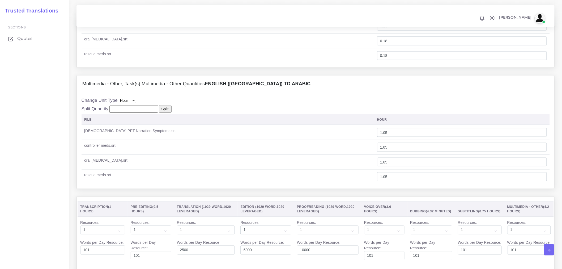
scroll to position [1062, 0]
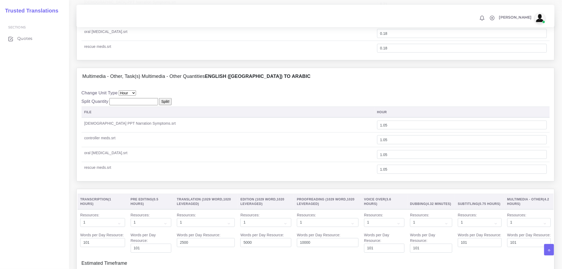
click at [131, 105] on input "number" at bounding box center [133, 101] width 49 height 7
type input "3"
click at [159, 105] on input "Split!" at bounding box center [165, 101] width 12 height 7
type input "0.75"
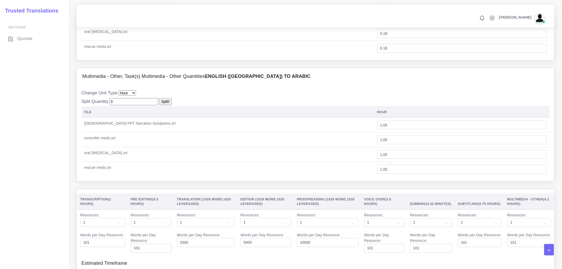
type input "0.75"
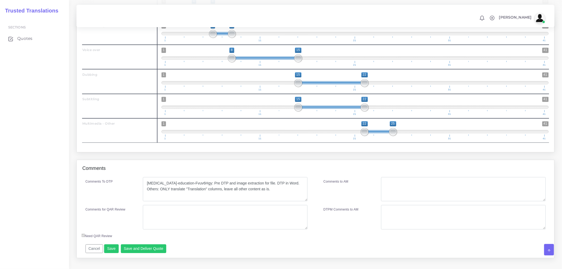
scroll to position [1455, 0]
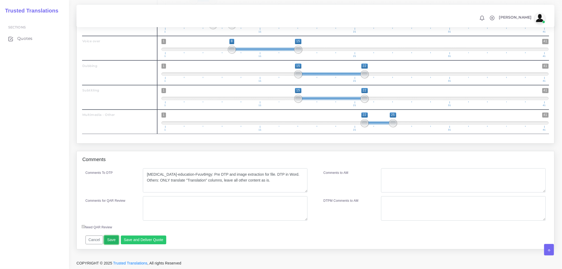
click at [106, 239] on button "Save" at bounding box center [111, 239] width 15 height 9
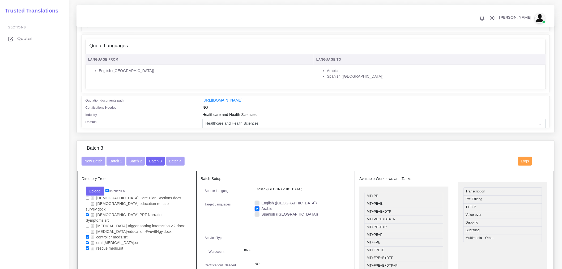
scroll to position [177, 0]
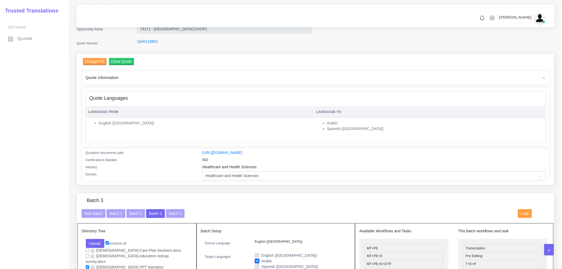
scroll to position [59, 0]
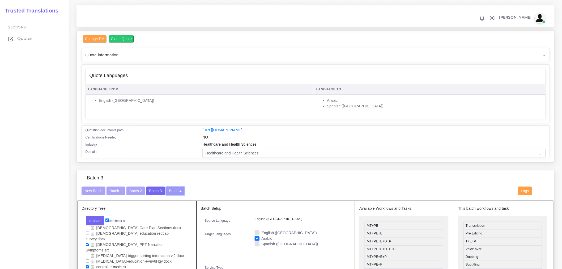
click at [175, 193] on button "Batch 4" at bounding box center [175, 190] width 19 height 9
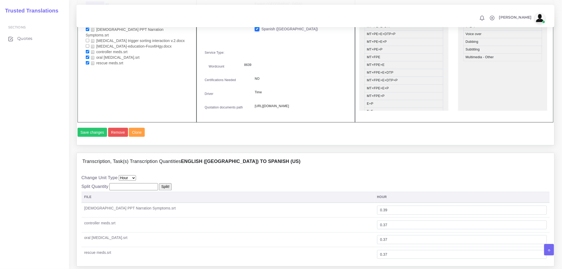
scroll to position [206, 0]
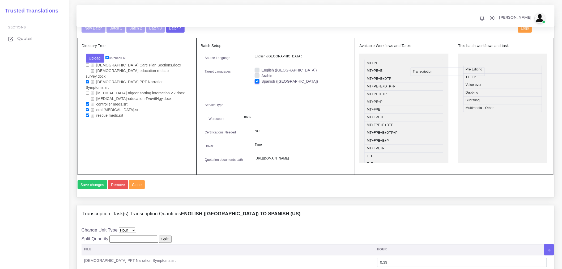
drag, startPoint x: 503, startPoint y: 65, endPoint x: 422, endPoint y: 77, distance: 81.9
drag, startPoint x: 492, startPoint y: 66, endPoint x: 421, endPoint y: 70, distance: 71.0
click at [99, 189] on button "Save changes" at bounding box center [92, 184] width 30 height 9
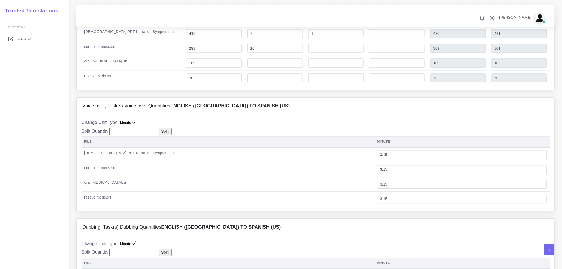
scroll to position [501, 0]
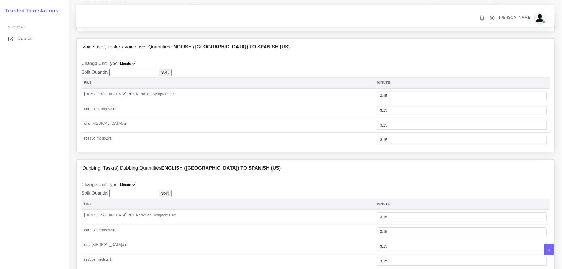
click at [131, 76] on input "number" at bounding box center [133, 72] width 49 height 7
type input "2"
type input "2.88"
click at [163, 76] on input "Split!" at bounding box center [165, 72] width 12 height 7
type input "0.72"
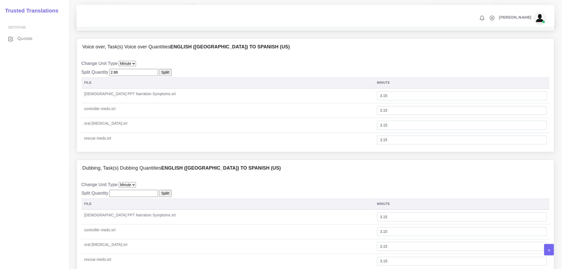
type input "0.72"
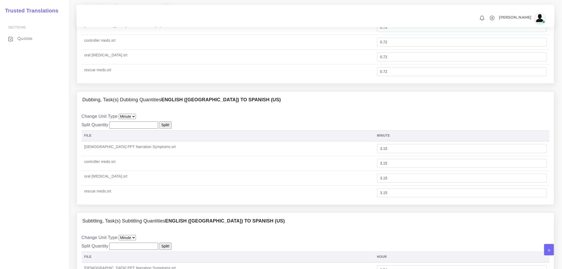
scroll to position [590, 0]
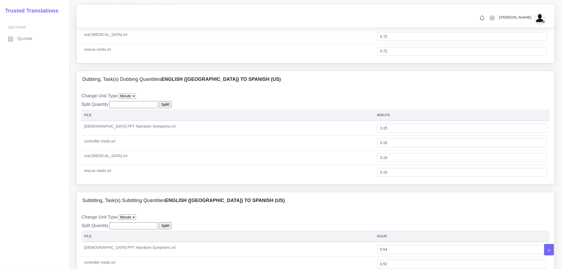
click at [131, 108] on input "number" at bounding box center [133, 104] width 49 height 7
type input "3"
type input "3.6"
click at [163, 108] on input "Split!" at bounding box center [165, 104] width 12 height 7
type input "0.9"
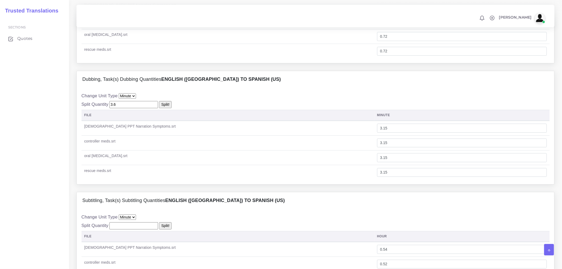
type input "0.9"
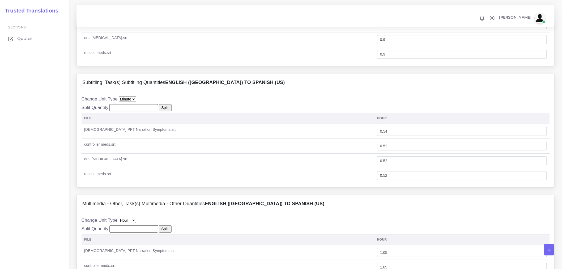
click at [135, 111] on input "number" at bounding box center [133, 107] width 49 height 7
type input "0"
type input "0.75"
click at [163, 111] on input "Split!" at bounding box center [165, 107] width 12 height 7
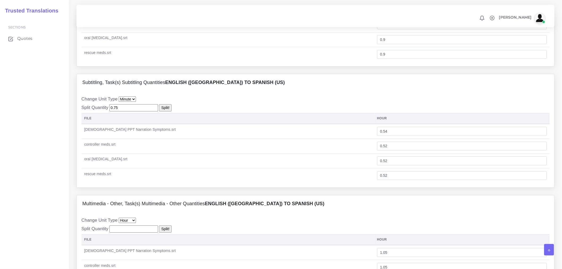
type input "0.21"
type input "0.18"
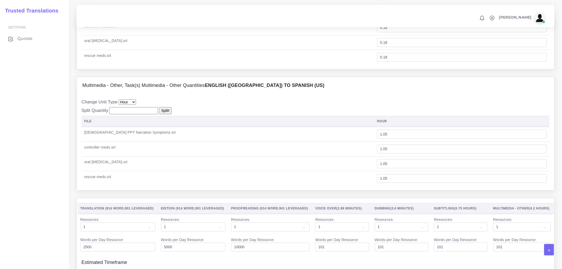
scroll to position [855, 0]
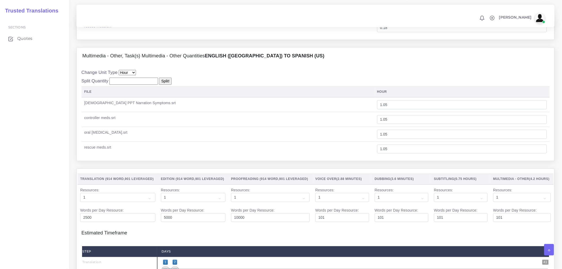
click at [124, 85] on input "number" at bounding box center [133, 80] width 49 height 7
type input "3"
click at [164, 85] on input "Split!" at bounding box center [165, 80] width 12 height 7
type input "0.75"
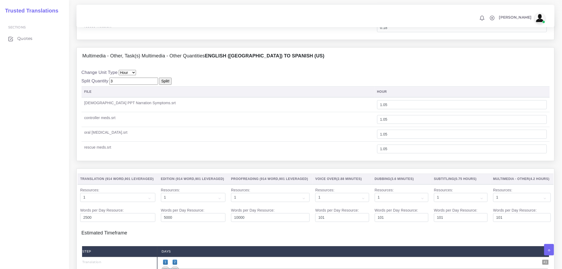
type input "0.75"
click at [339, 100] on div "Change Unit Type File Hour Image Minute Other Page Slide Word Split Quantity 3 …" at bounding box center [315, 112] width 468 height 87
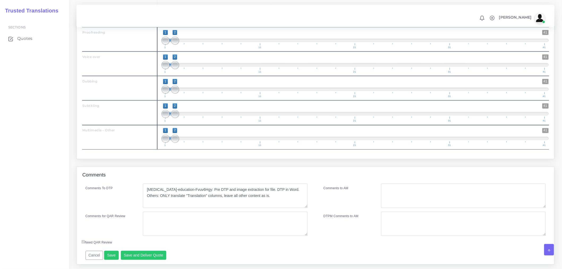
scroll to position [1169, 0]
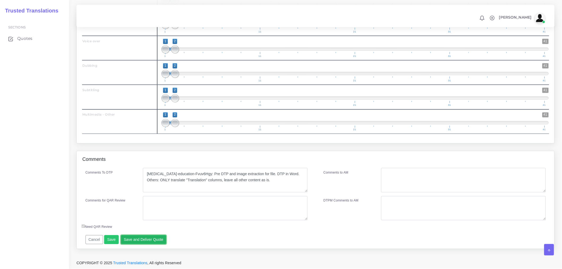
click at [143, 240] on button "Save and Deliver Quote" at bounding box center [144, 239] width 46 height 9
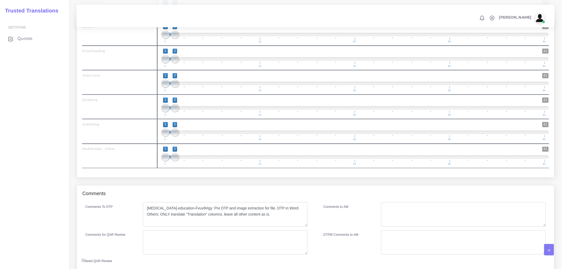
scroll to position [1169, 0]
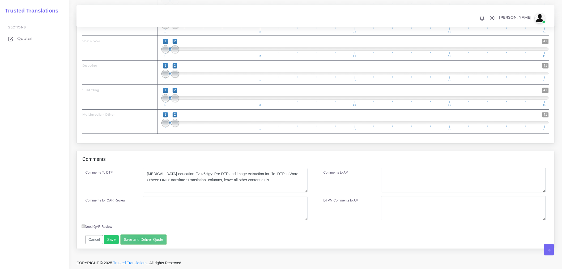
click at [140, 240] on button "Save and Deliver Quote" at bounding box center [144, 239] width 46 height 9
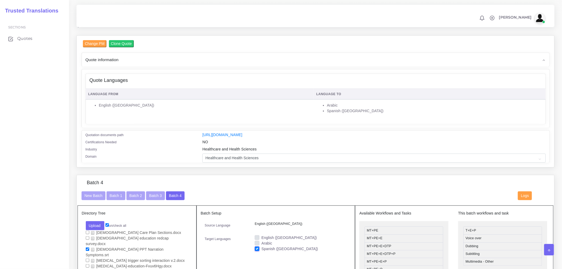
scroll to position [0, 0]
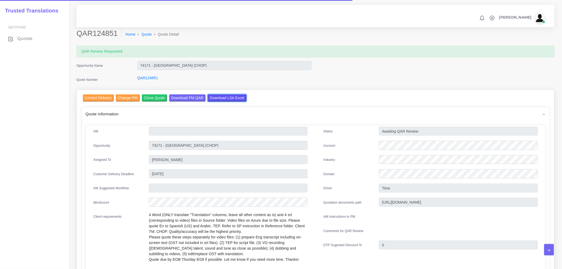
click at [219, 97] on input "Download LSA Excel" at bounding box center [227, 97] width 39 height 7
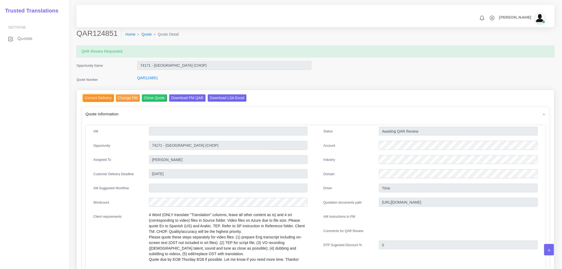
click at [105, 97] on input "Correct Delivery" at bounding box center [98, 97] width 31 height 7
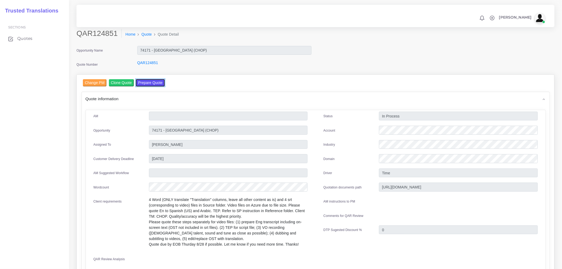
click at [140, 84] on button "Prepare Quote" at bounding box center [150, 82] width 29 height 7
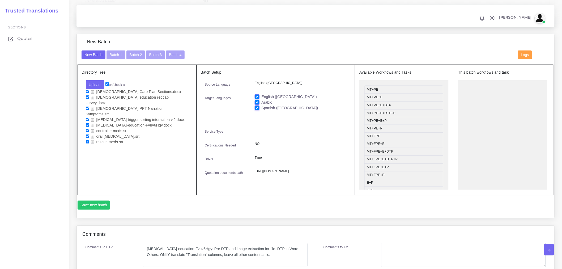
scroll to position [120, 0]
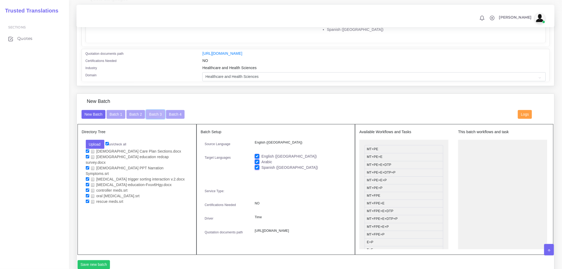
click at [151, 118] on button "Batch 3" at bounding box center [155, 114] width 19 height 9
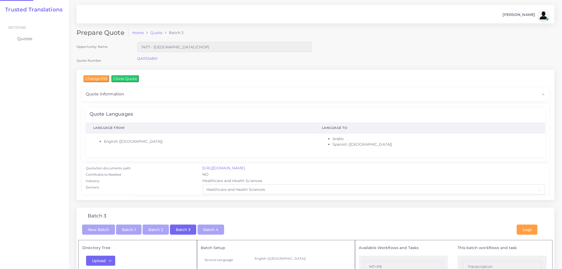
checkbox input "true"
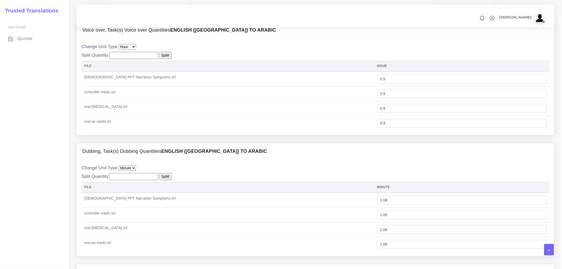
scroll to position [826, 0]
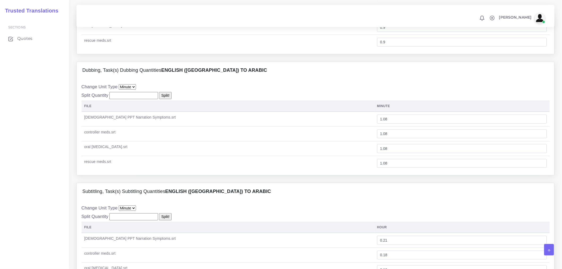
click at [129, 110] on div "Change Unit Type Hour Minute Split Quantity Split! File 1.08" at bounding box center [315, 126] width 468 height 87
click at [129, 89] on select "Hour Minute" at bounding box center [127, 86] width 17 height 5
select select "hour"
click at [119, 89] on select "Hour Minute" at bounding box center [127, 86] width 17 height 5
click at [205, 113] on div "Change Unit Type Hour Minute Split Quantity Split! File 1.08" at bounding box center [315, 126] width 468 height 87
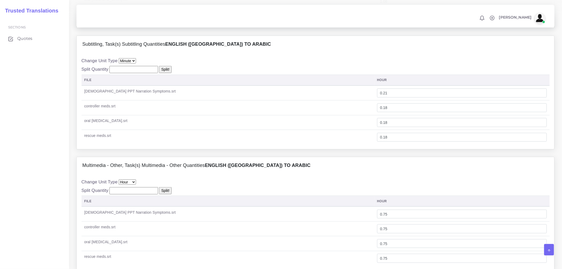
scroll to position [973, 0]
drag, startPoint x: 127, startPoint y: 79, endPoint x: 129, endPoint y: 81, distance: 3.2
click at [127, 63] on select "Minute" at bounding box center [127, 60] width 17 height 5
click at [153, 75] on div "Change Unit Type Minute Split Quantity Split! File hour 0.21 0.18 0.18" at bounding box center [315, 101] width 477 height 96
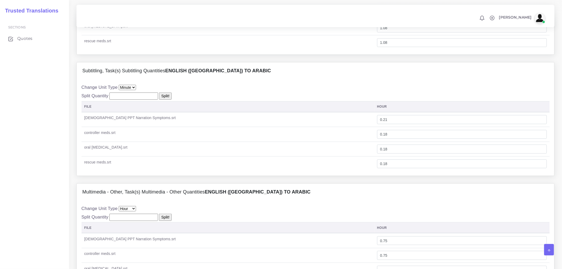
scroll to position [944, 0]
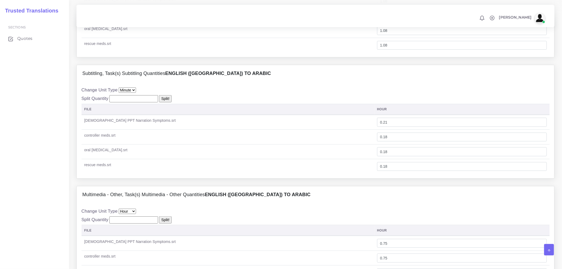
click at [131, 121] on div "Change Unit Type Minute Split Quantity Split! File hour 0.21" at bounding box center [315, 130] width 468 height 87
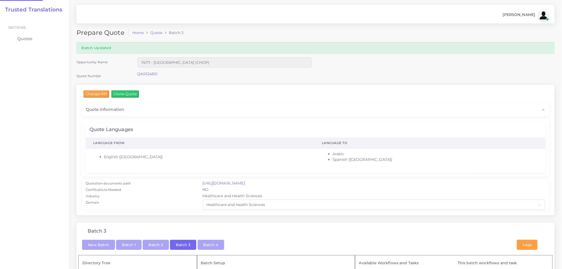
checkbox input "true"
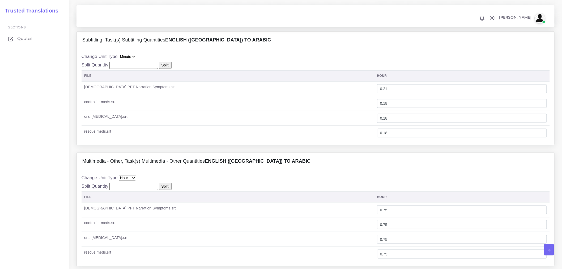
scroll to position [1002, 0]
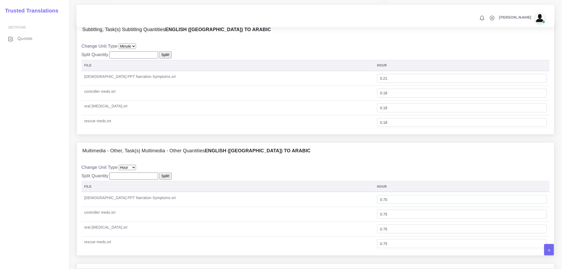
click at [128, 49] on select "Minute" at bounding box center [127, 46] width 17 height 5
click at [161, 60] on div "Change Unit Type Minute Split Quantity Split! File hour 0.21 0.18 0.18" at bounding box center [315, 86] width 477 height 96
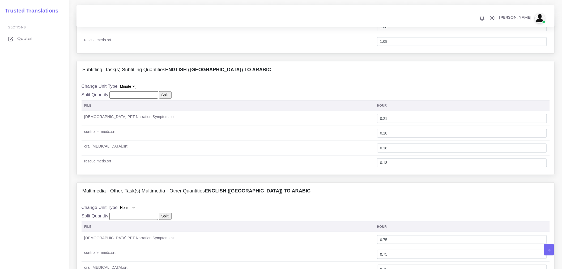
scroll to position [973, 0]
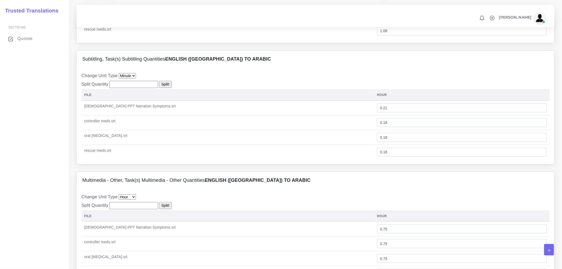
click at [148, 88] on input "number" at bounding box center [133, 84] width 49 height 7
type input "45"
click at [159, 88] on input "Split!" at bounding box center [165, 84] width 12 height 7
type input "11.25"
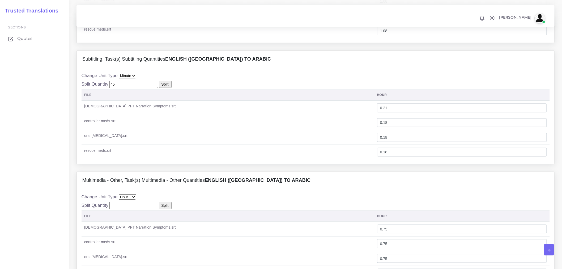
type input "11.25"
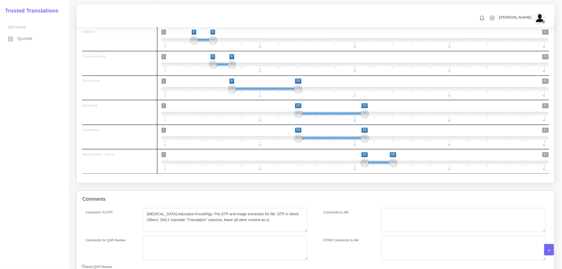
scroll to position [1470, 0]
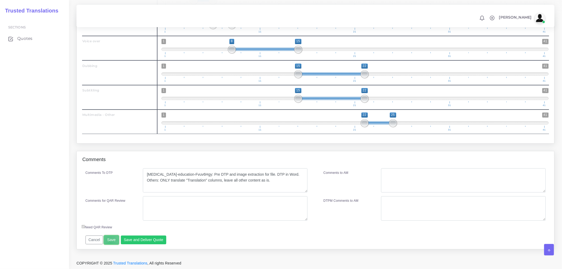
click at [109, 241] on button "Save" at bounding box center [111, 239] width 15 height 9
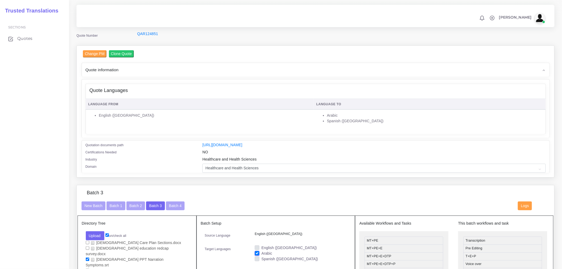
scroll to position [59, 0]
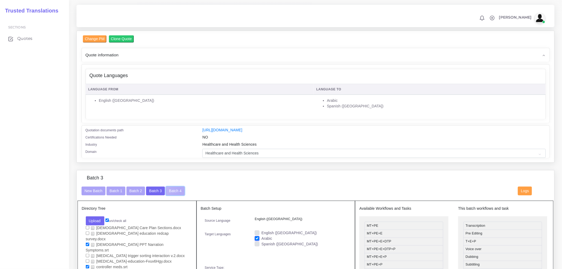
click at [178, 194] on button "Batch 4" at bounding box center [175, 190] width 19 height 9
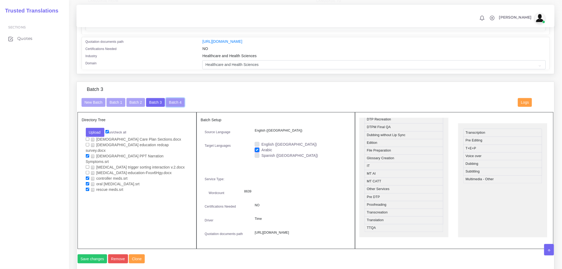
scroll to position [0, 0]
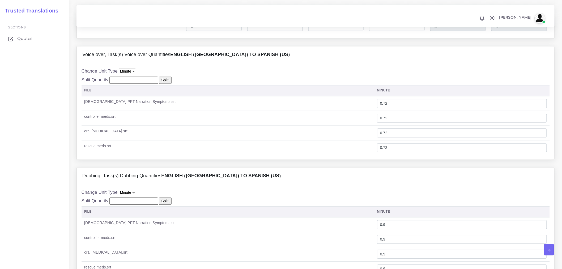
scroll to position [472, 0]
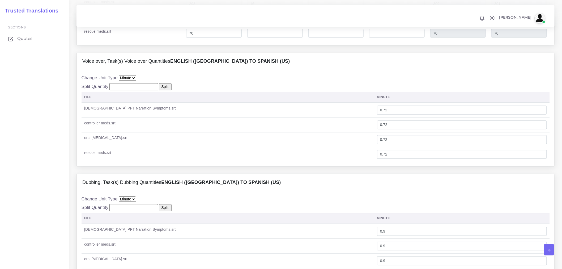
click at [131, 93] on div "Change Unit Type File Hour Minute Split Quantity Split! File minute 0.72" at bounding box center [315, 118] width 477 height 96
click at [129, 80] on select "File Hour Minute" at bounding box center [127, 77] width 17 height 5
select select "hour"
click at [119, 80] on select "File Hour Minute" at bounding box center [127, 77] width 17 height 5
click at [188, 100] on div "Change Unit Type File Hour Minute Split Quantity Split! File" at bounding box center [315, 117] width 468 height 87
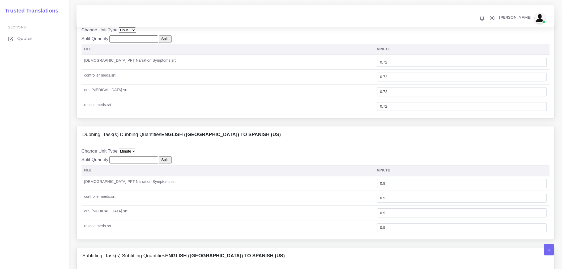
scroll to position [619, 0]
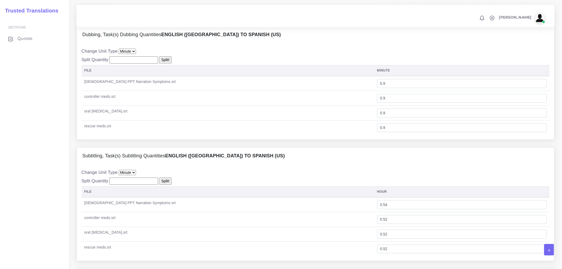
click at [128, 54] on select "Hour Minute" at bounding box center [127, 51] width 17 height 5
select select "hour"
click at [119, 54] on select "Hour Minute" at bounding box center [127, 51] width 17 height 5
click at [196, 72] on div "Change Unit Type Hour Minute Split Quantity Split! File 0.9" at bounding box center [315, 91] width 468 height 87
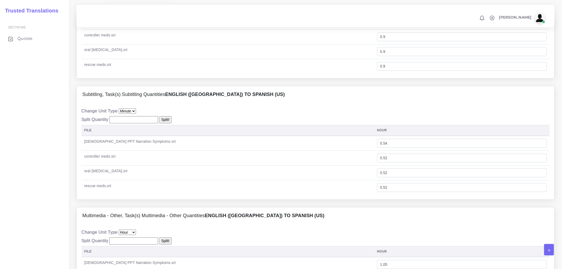
scroll to position [708, 0]
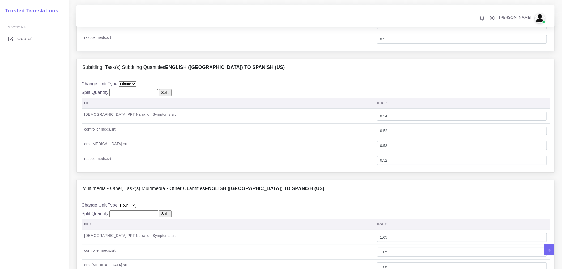
click at [134, 87] on select "Minute" at bounding box center [127, 83] width 17 height 5
click at [160, 98] on div "Change Unit Type Minute Split Quantity Split! File hour 0.54 0.52 0.52" at bounding box center [315, 124] width 477 height 96
click at [144, 96] on input "number" at bounding box center [133, 92] width 49 height 7
type input "45"
click at [162, 96] on input "Split!" at bounding box center [165, 92] width 12 height 7
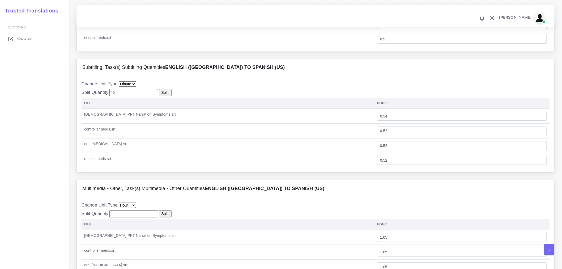
type input "11.25"
click at [300, 110] on div "Change Unit Type Minute Split Quantity 45 Split! File hour" at bounding box center [315, 123] width 468 height 87
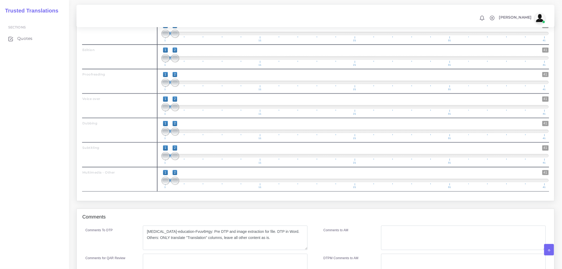
scroll to position [1153, 0]
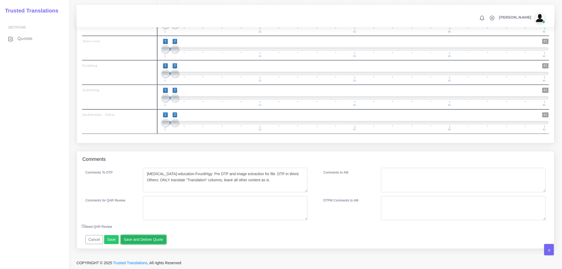
click at [146, 240] on button "Save and Deliver Quote" at bounding box center [144, 239] width 46 height 9
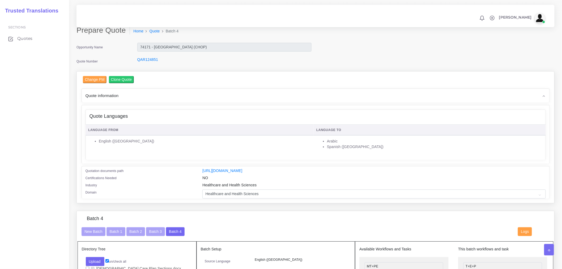
scroll to position [0, 0]
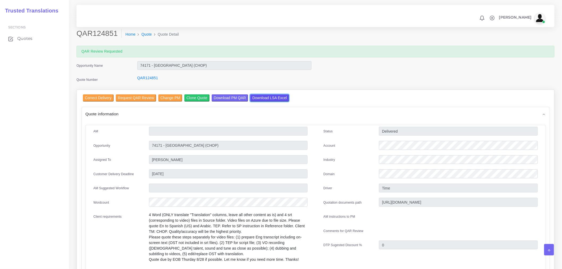
click at [270, 96] on input "Download LSA Excel" at bounding box center [269, 97] width 39 height 7
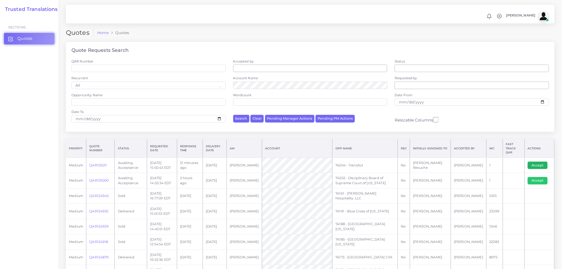
click at [532, 161] on button "Accept" at bounding box center [537, 164] width 20 height 7
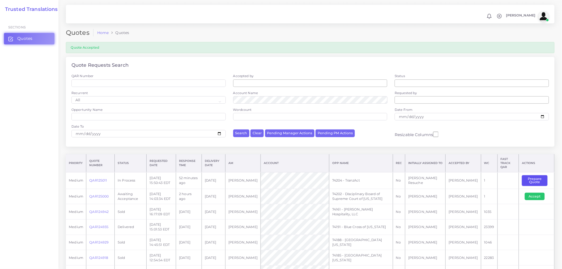
click at [545, 175] on button "Prepare Quote" at bounding box center [534, 180] width 25 height 11
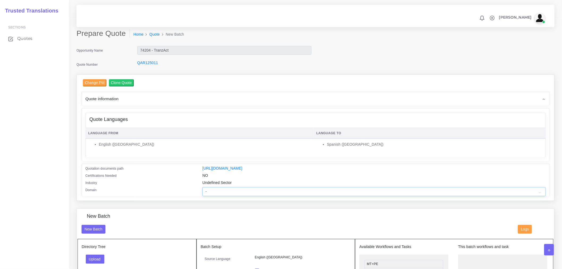
click at [218, 192] on select "- Advertising and Media Agriculture, Forestry and Fishing Architecture, Buildin…" at bounding box center [373, 191] width 343 height 9
select select "Professional and Business Consulting Services"
click at [202, 190] on select "- Advertising and Media Agriculture, Forestry and Fishing Architecture, Buildin…" at bounding box center [373, 191] width 343 height 9
click at [168, 180] on div "Certifications Needed" at bounding box center [139, 176] width 117 height 7
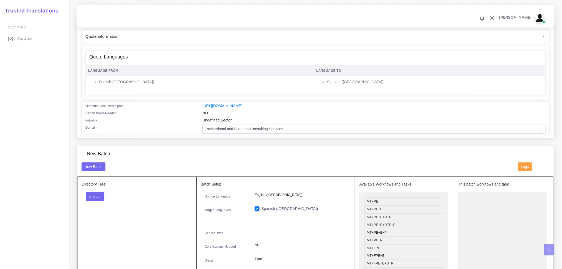
scroll to position [118, 0]
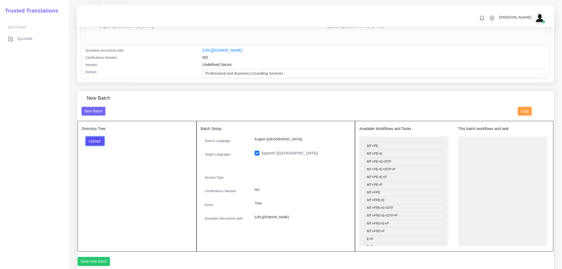
click at [95, 140] on button "Upload" at bounding box center [95, 140] width 19 height 9
click at [107, 161] on label "Files" at bounding box center [104, 161] width 37 height 7
drag, startPoint x: 391, startPoint y: 173, endPoint x: 499, endPoint y: 150, distance: 109.8
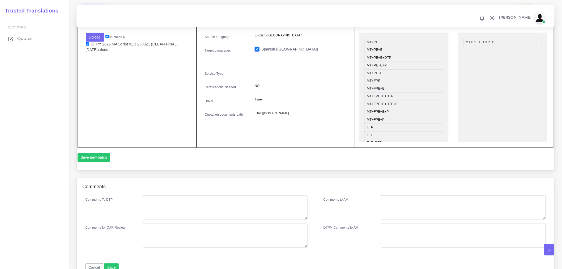
scroll to position [236, 0]
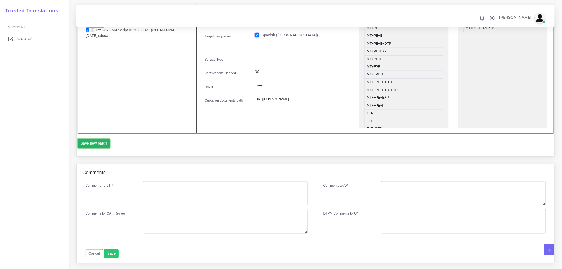
click at [100, 147] on button "Save new batch" at bounding box center [93, 143] width 33 height 9
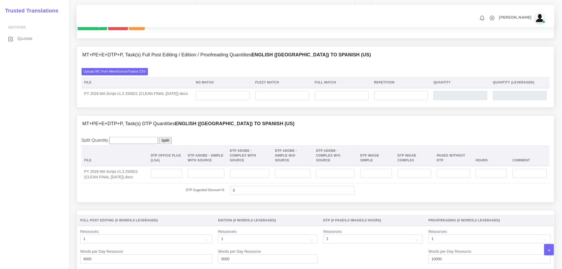
scroll to position [354, 0]
click at [112, 75] on label "Upload WC from MemSource/Trados CSV" at bounding box center [114, 70] width 67 height 7
click at [0, 0] on input "Upload WC from MemSource/Trados CSV" at bounding box center [0, 0] width 0 height 0
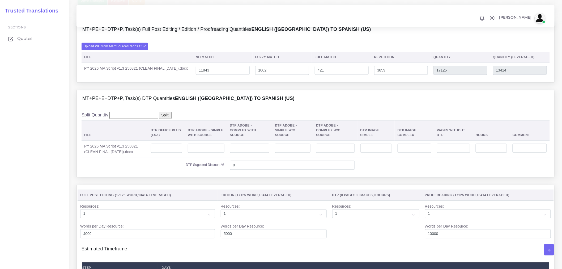
scroll to position [405, 0]
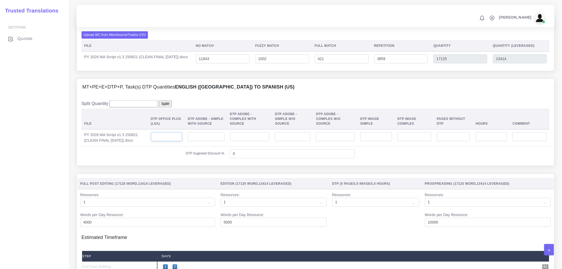
click at [163, 141] on input "number" at bounding box center [167, 136] width 32 height 9
type input "68"
click at [157, 161] on td "DTP Sugested Discount %" at bounding box center [154, 153] width 146 height 15
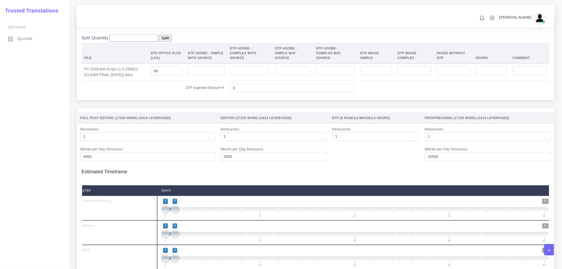
scroll to position [553, 0]
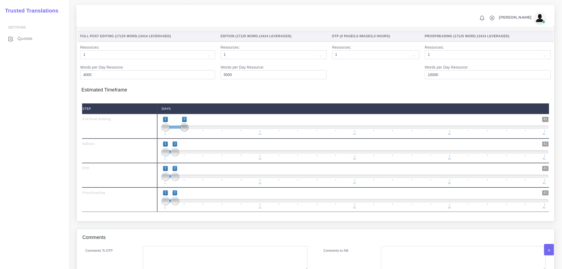
type input "1;4"
drag, startPoint x: 175, startPoint y: 136, endPoint x: 190, endPoint y: 137, distance: 14.9
click at [190, 135] on span "1 41 1 4 1 — 4 1 11 21 31 41" at bounding box center [354, 126] width 387 height 19
drag, startPoint x: 177, startPoint y: 162, endPoint x: 231, endPoint y: 157, distance: 53.8
click at [231, 157] on span "1 41 1 8 1 — 8 1 11 21 31 41" at bounding box center [354, 150] width 387 height 19
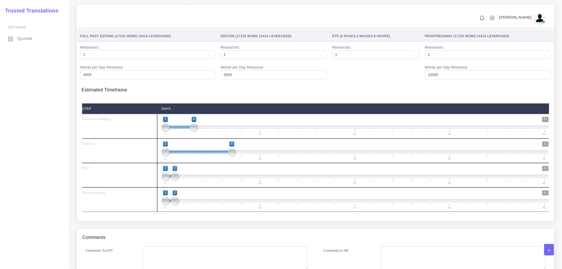
drag, startPoint x: 169, startPoint y: 159, endPoint x: 190, endPoint y: 158, distance: 21.2
click at [190, 158] on span "1 41 1 8 1 — 8 1 11 21 31 41" at bounding box center [354, 150] width 387 height 19
drag, startPoint x: 167, startPoint y: 160, endPoint x: 194, endPoint y: 160, distance: 27.3
click at [194, 156] on span at bounding box center [194, 152] width 8 height 8
type input "4;7"
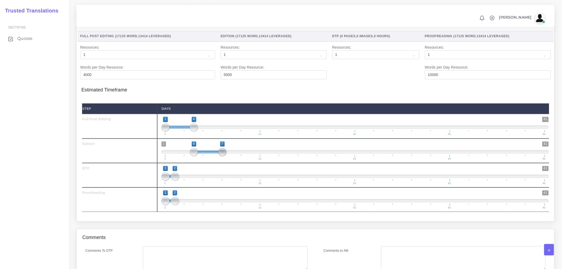
drag, startPoint x: 231, startPoint y: 166, endPoint x: 219, endPoint y: 161, distance: 13.5
click at [219, 156] on span at bounding box center [222, 152] width 8 height 8
drag, startPoint x: 175, startPoint y: 186, endPoint x: 234, endPoint y: 182, distance: 59.9
click at [234, 182] on span "1 41 1 8 1 — 8 1 11 21 31 41" at bounding box center [354, 175] width 387 height 19
type input "7;8"
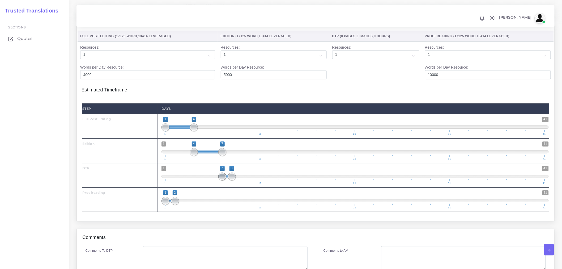
drag, startPoint x: 173, startPoint y: 184, endPoint x: 226, endPoint y: 181, distance: 52.9
click at [226, 181] on span "1 41 7 8 7 — 8 1 11 21 31 41" at bounding box center [354, 175] width 387 height 19
drag, startPoint x: 176, startPoint y: 211, endPoint x: 256, endPoint y: 210, distance: 79.9
click at [256, 209] on span "1 41 1 10 1 — 10 1 11 21 31 41" at bounding box center [354, 199] width 387 height 19
drag, startPoint x: 165, startPoint y: 210, endPoint x: 235, endPoint y: 207, distance: 70.6
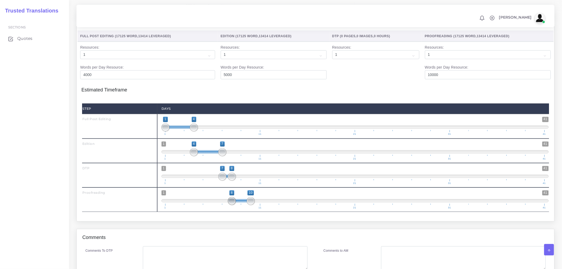
click at [235, 207] on span "1 41 8 10 8 — 10 1 11 21 31 41" at bounding box center [354, 199] width 387 height 19
drag, startPoint x: 253, startPoint y: 211, endPoint x: 255, endPoint y: 210, distance: 2.9
click at [255, 209] on span "1 41 8 10 8 — 10 1 11 21 31 41" at bounding box center [354, 199] width 387 height 19
click at [255, 221] on div "Full Post Editing ( 17125 Word , 13414 Leveraged ) Edition ( 17125 Word , 13414…" at bounding box center [315, 123] width 477 height 195
drag, startPoint x: 251, startPoint y: 210, endPoint x: 258, endPoint y: 210, distance: 7.2
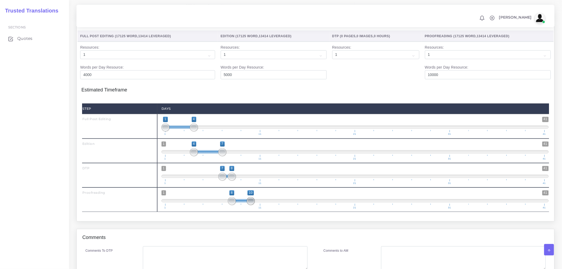
click at [255, 209] on span "1 41 8 10 8 — 10 1 11 21 31 41" at bounding box center [354, 199] width 387 height 19
type input "8;11"
click at [259, 205] on span at bounding box center [260, 201] width 8 height 8
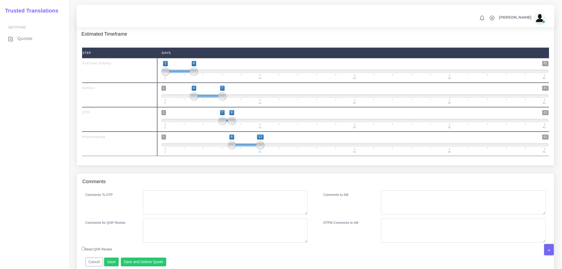
scroll to position [641, 0]
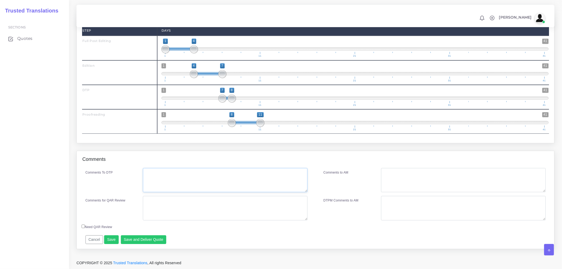
click at [230, 181] on textarea "Comments To DTP" at bounding box center [225, 180] width 165 height 24
type textarea "DTP in Word."
click at [226, 217] on textarea "Comments for QAR Review" at bounding box center [225, 208] width 165 height 24
drag, startPoint x: 209, startPoint y: 208, endPoint x: 133, endPoint y: 206, distance: 75.9
click at [133, 206] on div "Comments for QAR Review Full PE + ED + DTP + PRF" at bounding box center [196, 208] width 230 height 24
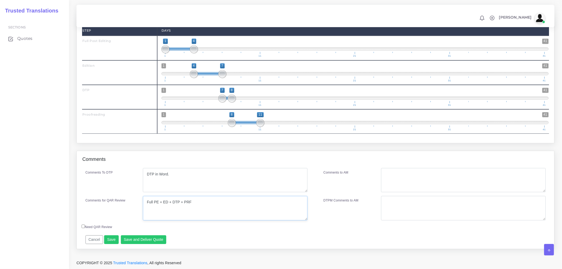
type textarea "Full PE + ED + DTP + PRF"
click at [419, 187] on textarea "Comments to AM" at bounding box center [463, 180] width 165 height 24
paste textarea "Full PE + ED + DTP + PRF"
type textarea "Full PE + ED + DTP + PRF"
click at [195, 244] on div "Comments To DTP DTP in Word. Comments for QAR Review Full PE + ED + DTP + PRF C…" at bounding box center [315, 208] width 477 height 81
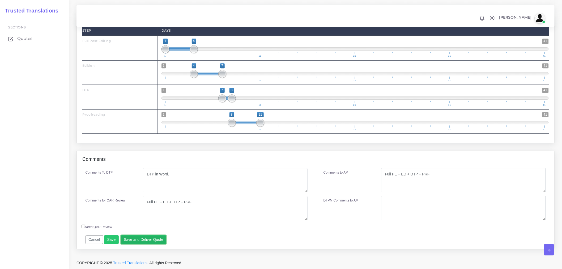
click at [140, 243] on button "Save and Deliver Quote" at bounding box center [144, 239] width 46 height 9
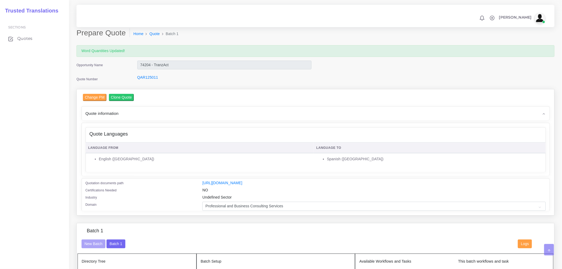
scroll to position [0, 0]
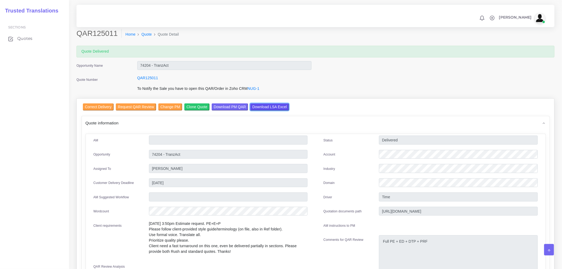
click at [263, 109] on input "Download LSA Excel" at bounding box center [269, 106] width 39 height 7
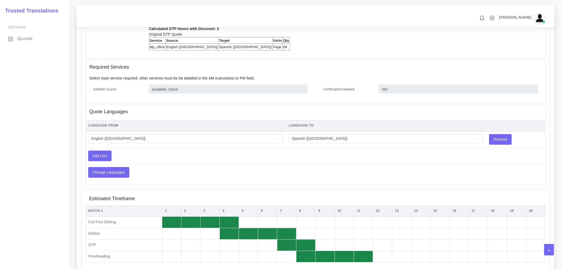
scroll to position [356, 0]
